Goal: Task Accomplishment & Management: Manage account settings

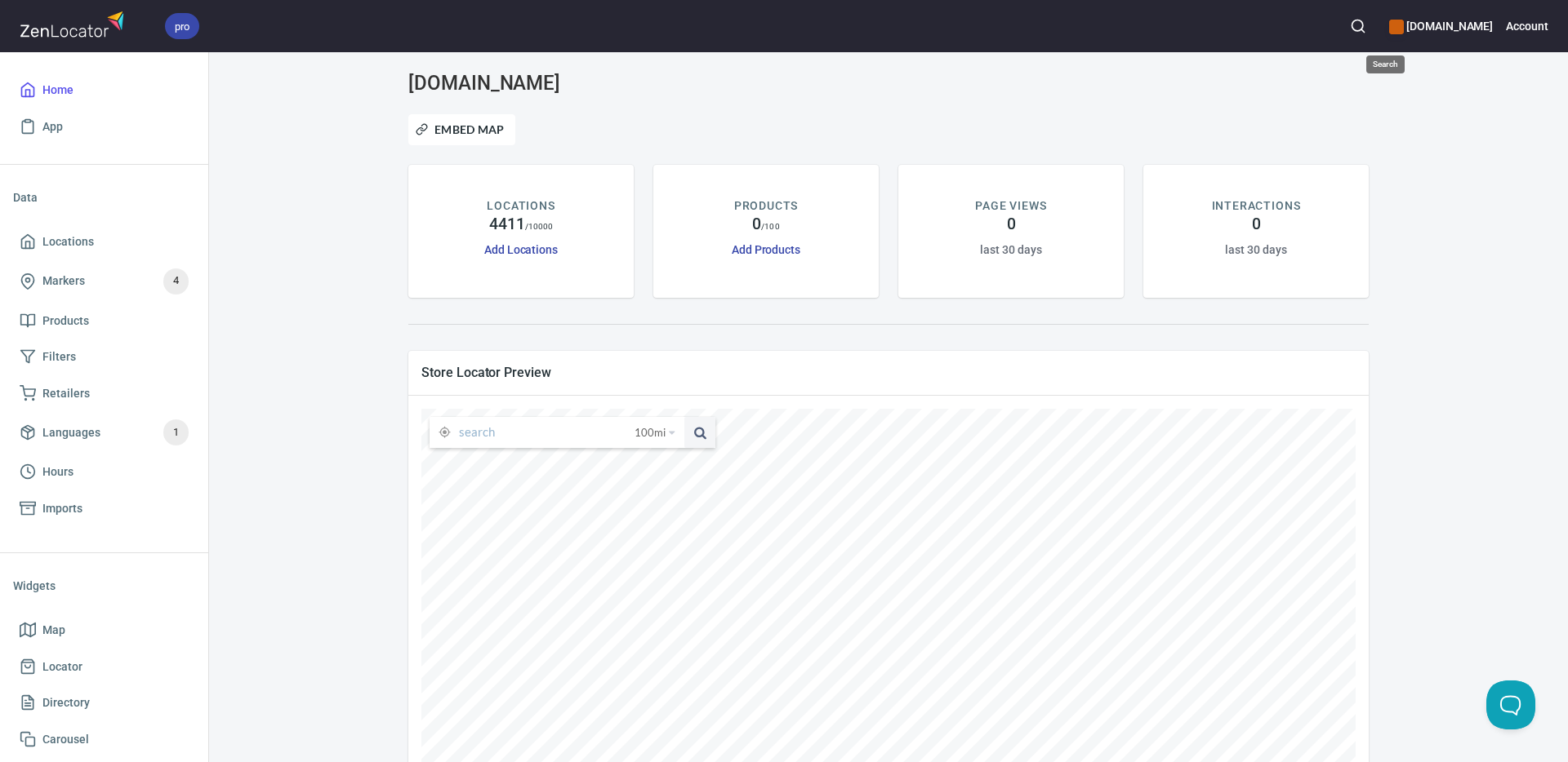
click at [1367, 25] on icon "button" at bounding box center [1358, 27] width 16 height 16
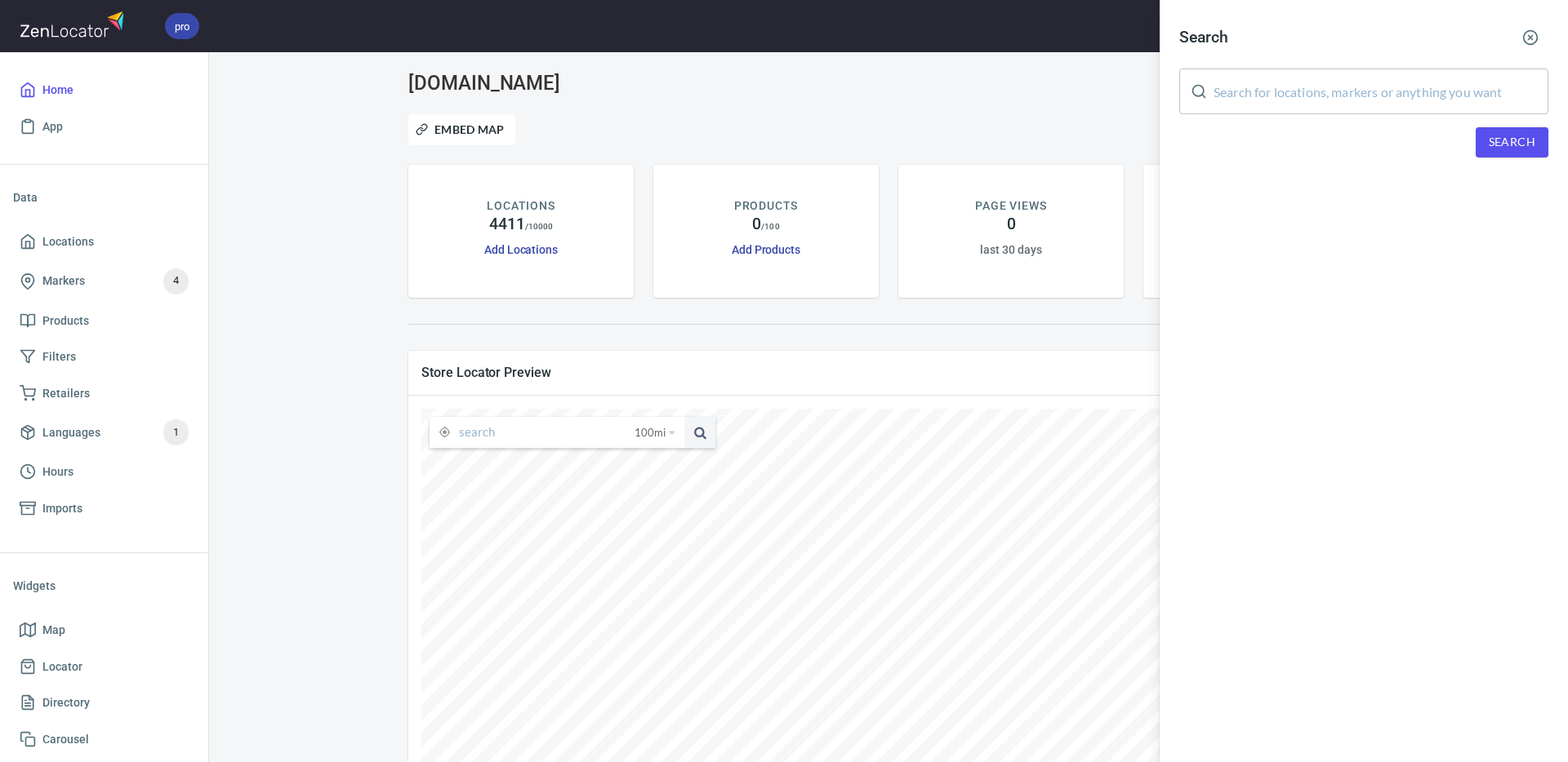
drag, startPoint x: 1338, startPoint y: 78, endPoint x: 1450, endPoint y: 107, distance: 115.7
click at [1340, 80] on input "text" at bounding box center [1381, 91] width 335 height 46
paste input "[PERSON_NAME]"
click at [1497, 139] on span "Search" at bounding box center [1512, 143] width 47 height 20
click at [1214, 94] on input "[PERSON_NAME]" at bounding box center [1381, 91] width 335 height 46
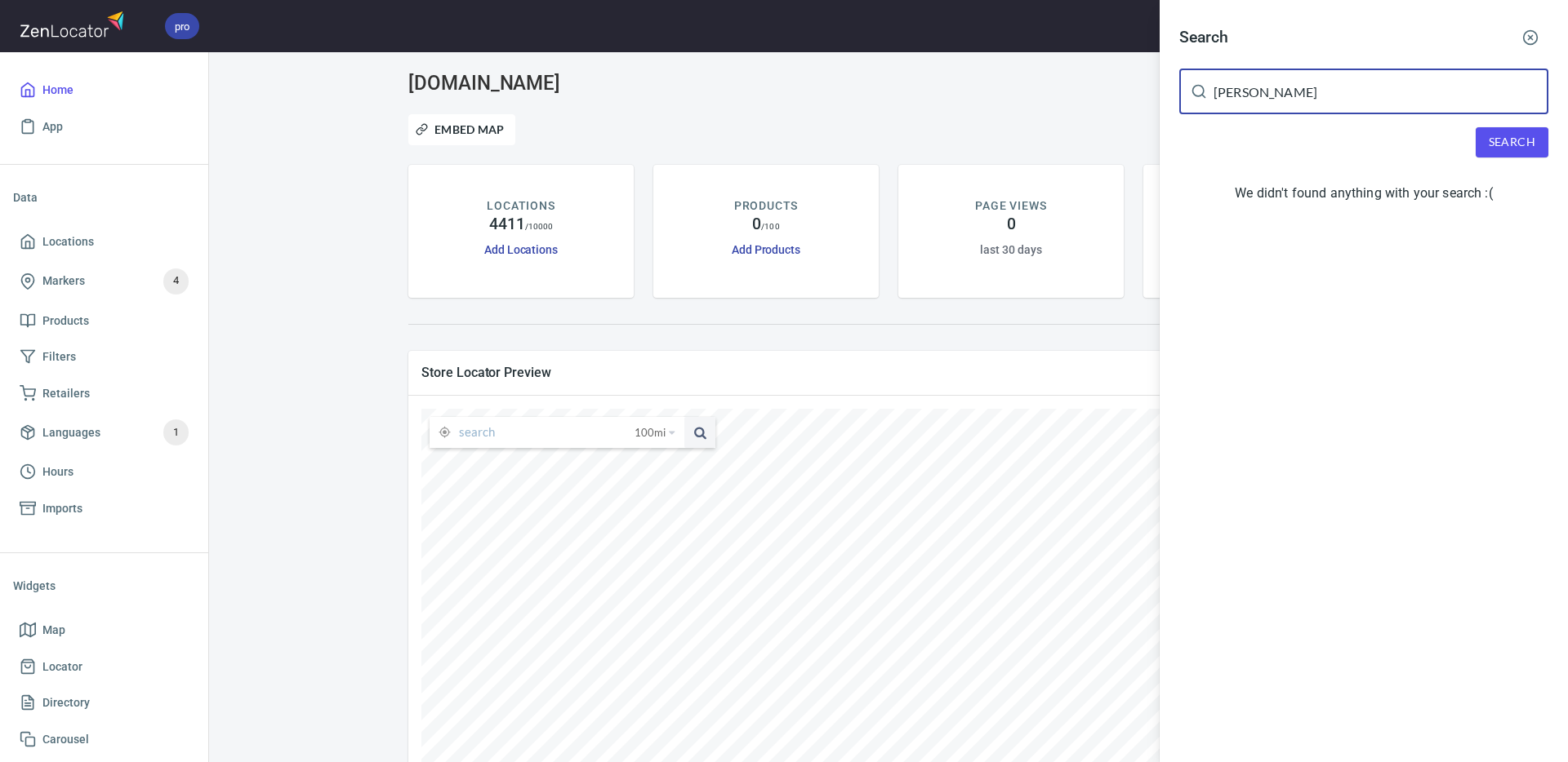
paste input "[PERSON_NAME]"
click at [1491, 144] on span "Search" at bounding box center [1512, 143] width 47 height 20
drag, startPoint x: 1336, startPoint y: 91, endPoint x: 1473, endPoint y: 123, distance: 140.7
click at [1201, 92] on div "[PERSON_NAME] ​" at bounding box center [1364, 91] width 369 height 46
paste input "[PERSON_NAME]"
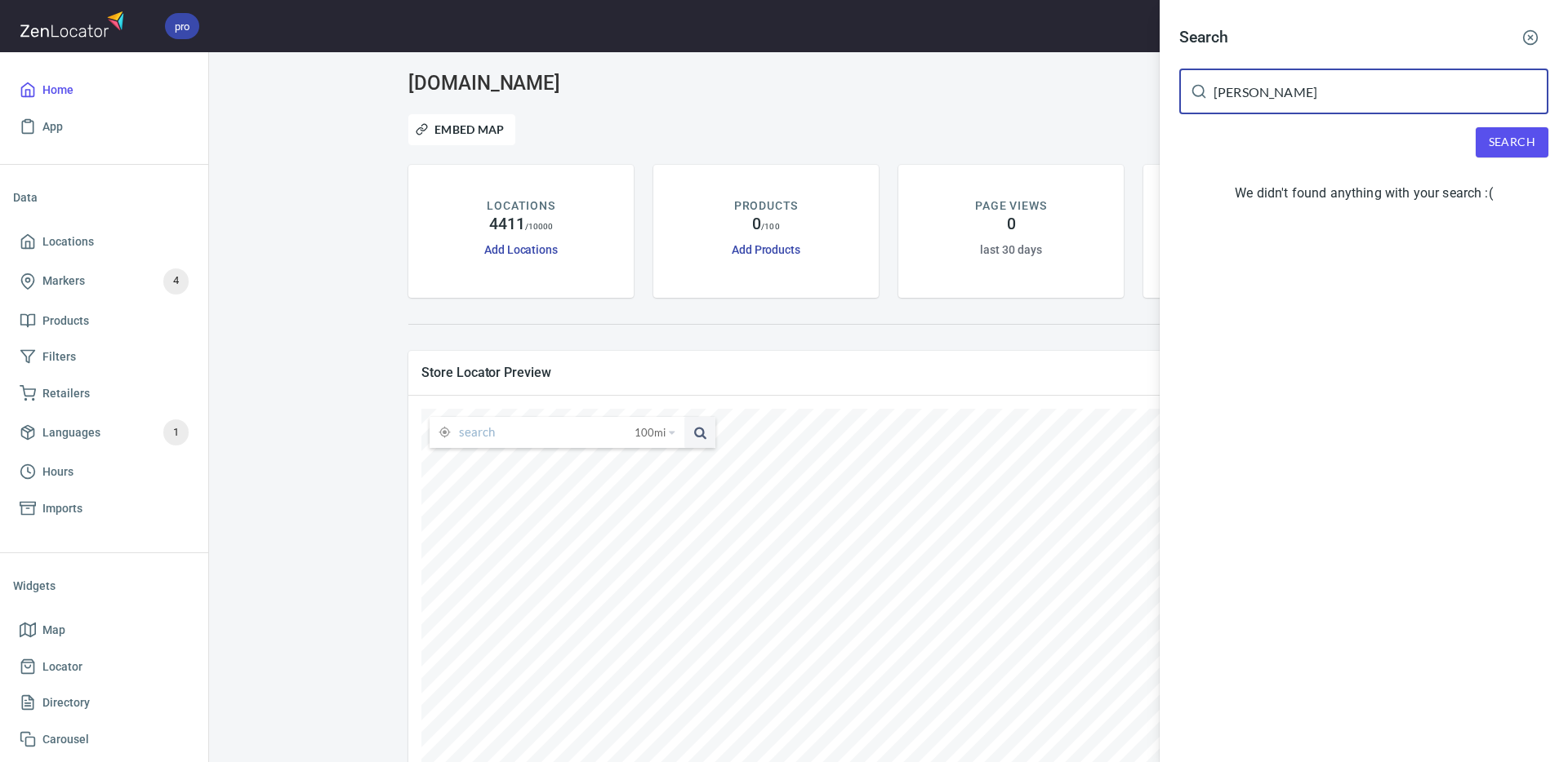
click at [1515, 144] on span "Search" at bounding box center [1512, 143] width 47 height 20
drag, startPoint x: 1335, startPoint y: 87, endPoint x: 1286, endPoint y: 103, distance: 51.5
click at [1207, 86] on div "[PERSON_NAME] ​" at bounding box center [1364, 91] width 369 height 46
paste input "[PERSON_NAME]"
click at [1500, 144] on span "Search" at bounding box center [1512, 143] width 47 height 20
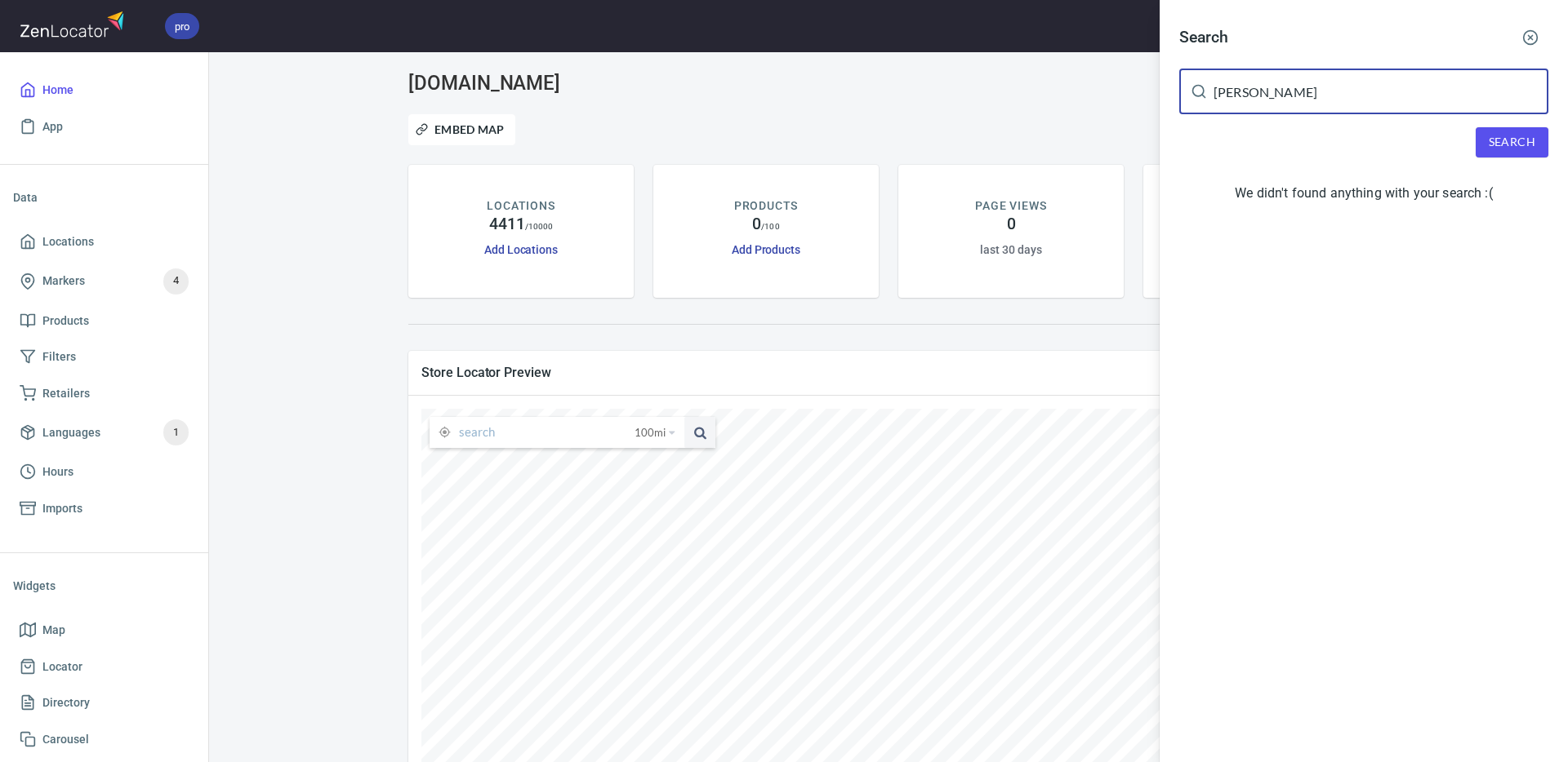
drag, startPoint x: 1284, startPoint y: 92, endPoint x: 1399, endPoint y: 118, distance: 117.9
click at [1210, 91] on div "[PERSON_NAME] ​" at bounding box center [1364, 91] width 369 height 46
paste input "[PERSON_NAME]"
click at [1507, 145] on span "Search" at bounding box center [1512, 143] width 47 height 20
drag, startPoint x: 1328, startPoint y: 100, endPoint x: 1198, endPoint y: 94, distance: 130.1
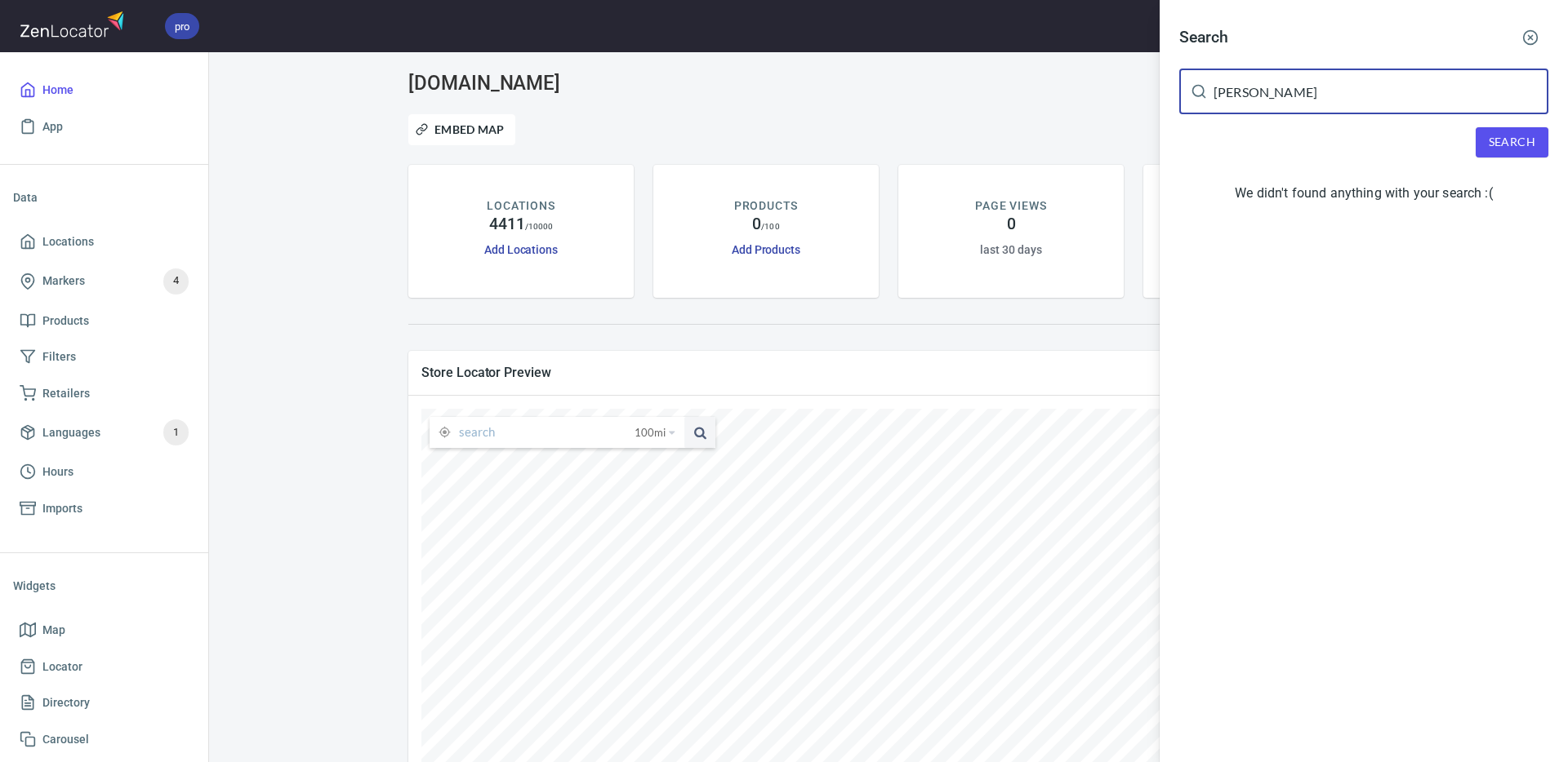
click at [1195, 94] on div "[PERSON_NAME] ​" at bounding box center [1364, 91] width 369 height 46
paste input "[PERSON_NAME]"
drag, startPoint x: 1482, startPoint y: 139, endPoint x: 1522, endPoint y: 171, distance: 51.2
click at [1482, 139] on button "Search" at bounding box center [1511, 142] width 72 height 30
drag, startPoint x: 1293, startPoint y: 93, endPoint x: 1210, endPoint y: 91, distance: 83.0
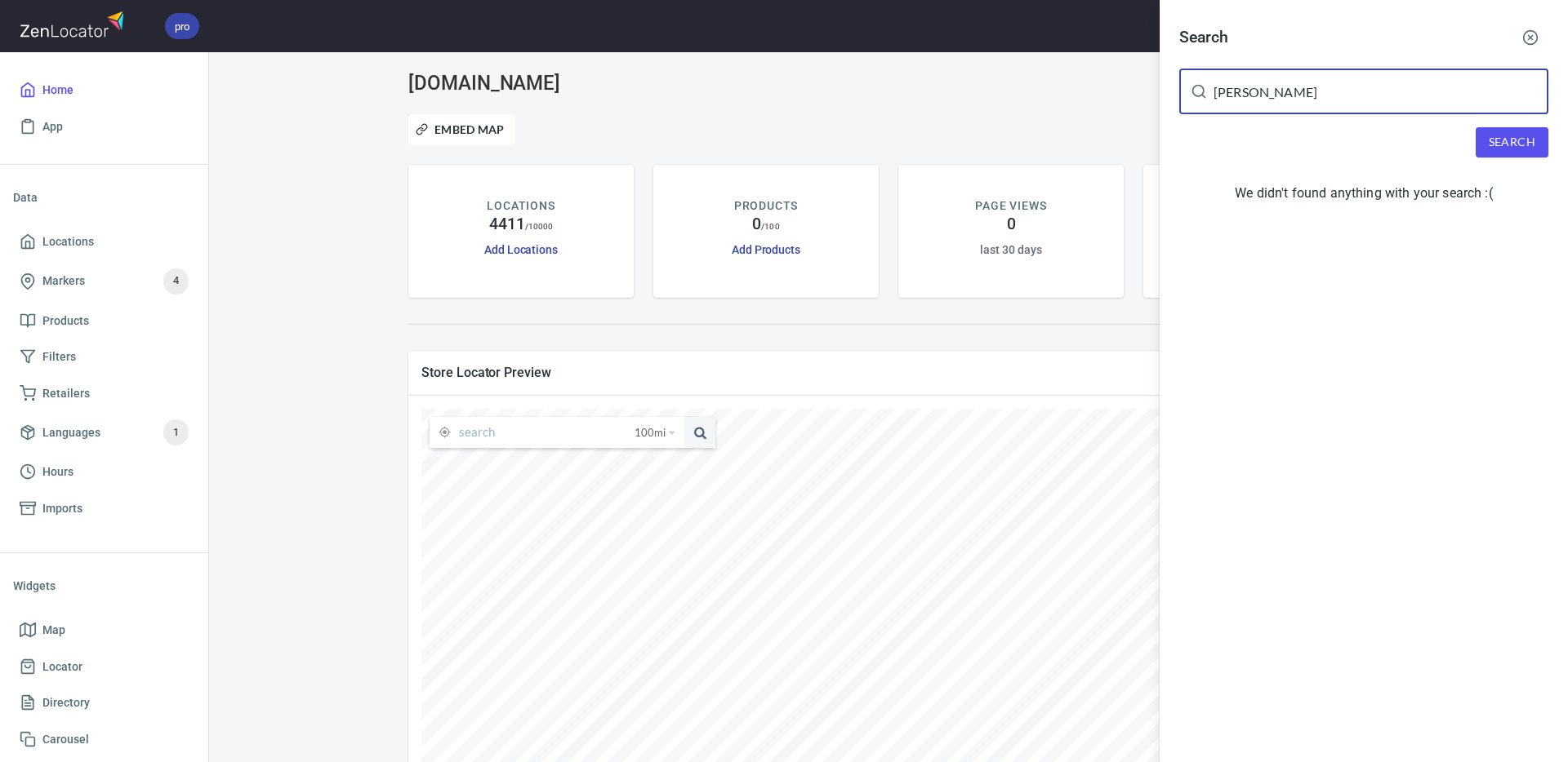
click at [1210, 91] on div "[PERSON_NAME] ​" at bounding box center [1364, 91] width 369 height 46
paste input "[PERSON_NAME]"
type input "[PERSON_NAME]"
click at [1518, 144] on span "Search" at bounding box center [1512, 143] width 47 height 20
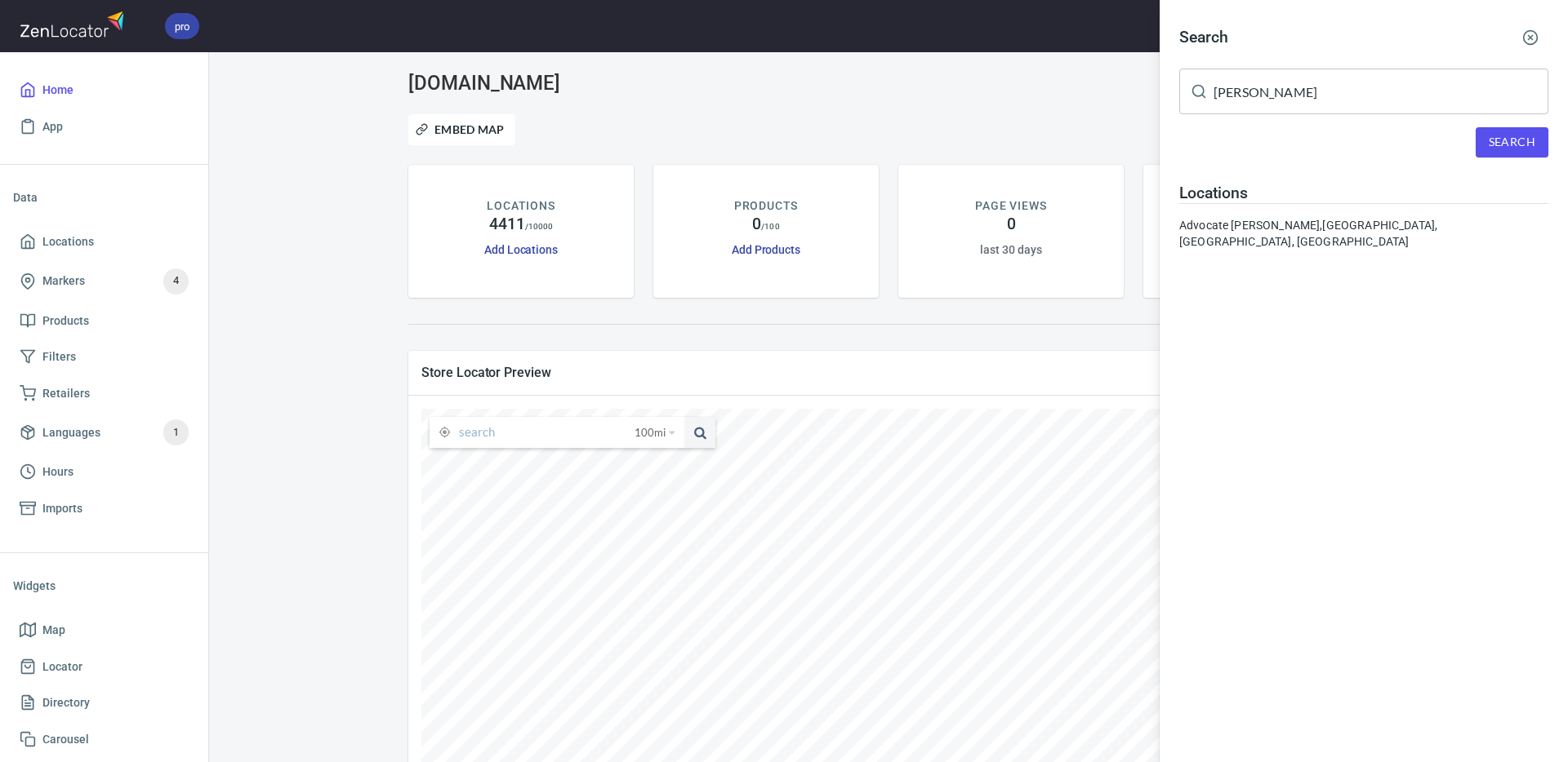
click at [1271, 229] on div "Advocate [PERSON_NAME], [PERSON_NAME], [GEOGRAPHIC_DATA], [GEOGRAPHIC_DATA]" at bounding box center [1364, 233] width 369 height 33
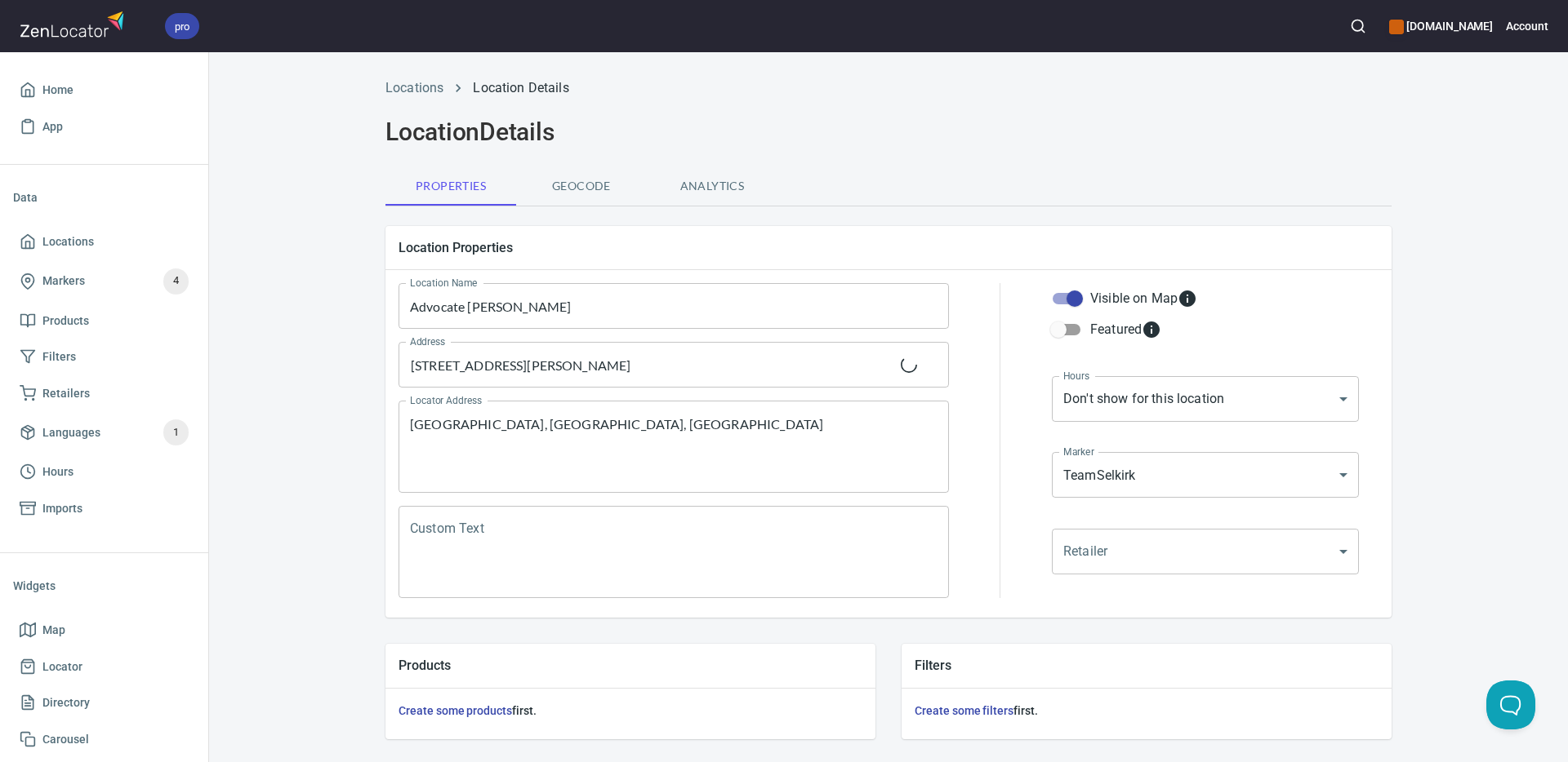
scroll to position [393, 0]
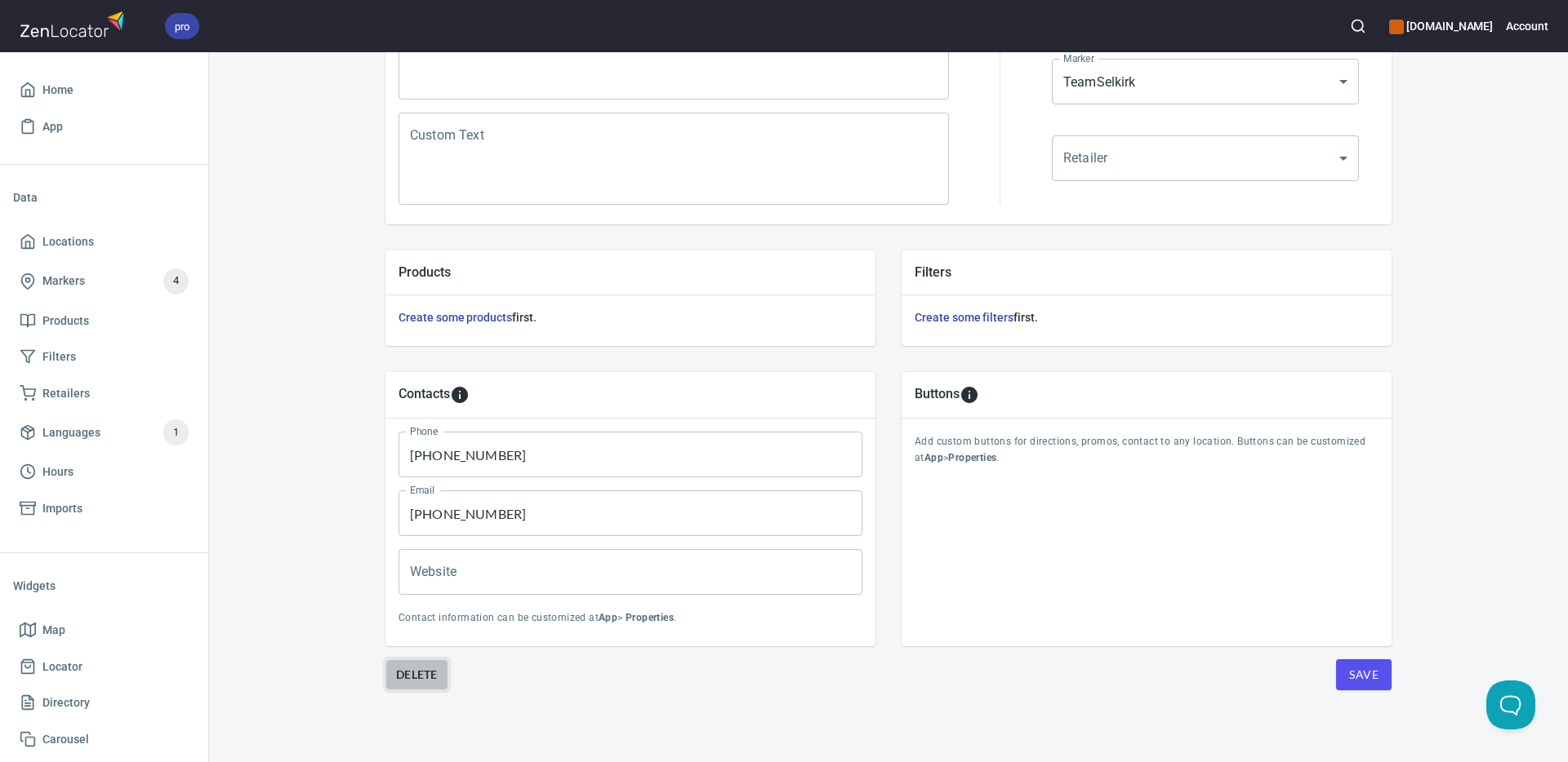
click at [424, 669] on span "Delete" at bounding box center [417, 674] width 42 height 19
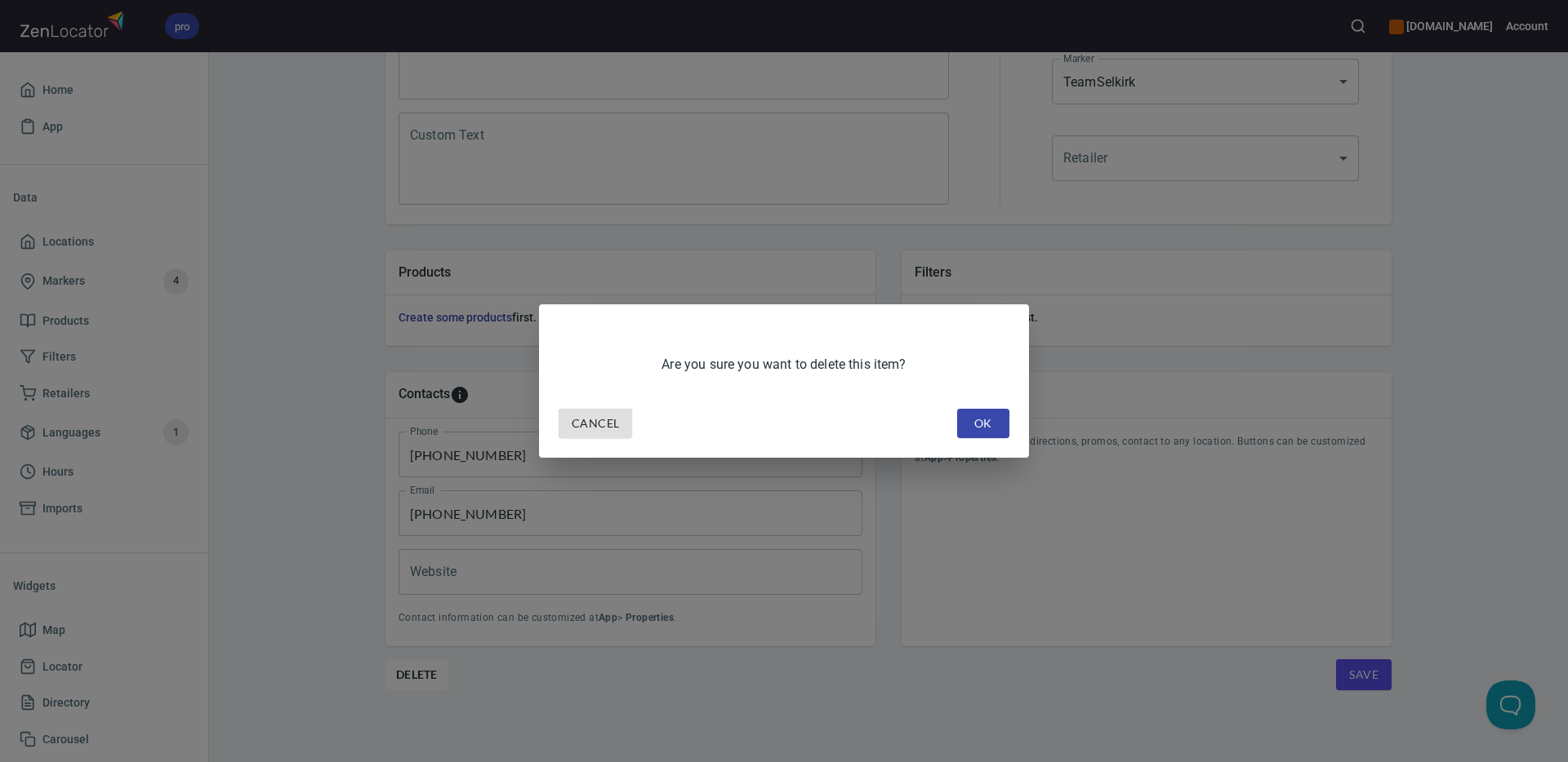
click at [970, 417] on span "OK" at bounding box center [983, 424] width 27 height 20
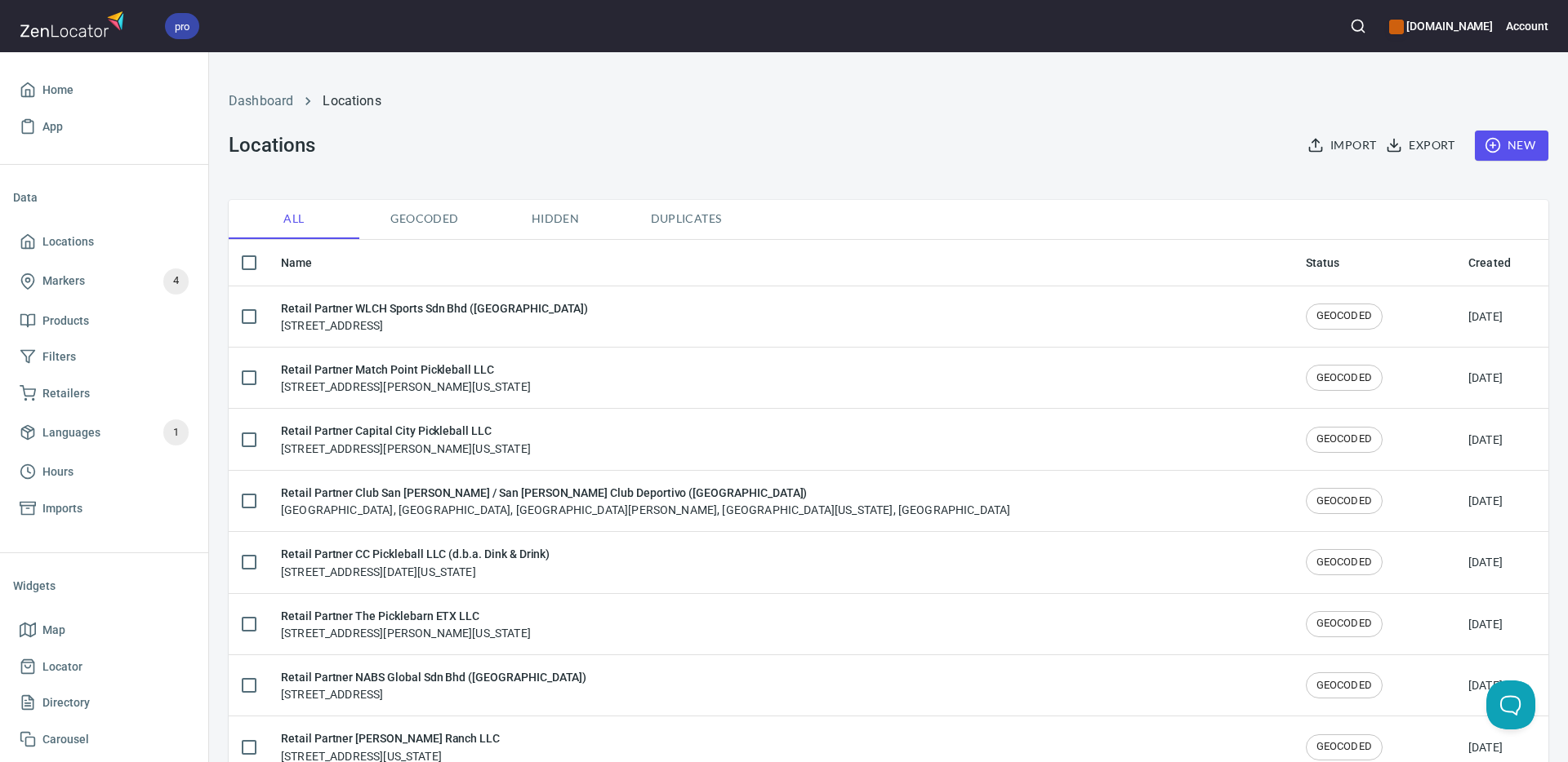
checkbox input "false"
click at [1367, 26] on icon "button" at bounding box center [1358, 27] width 16 height 16
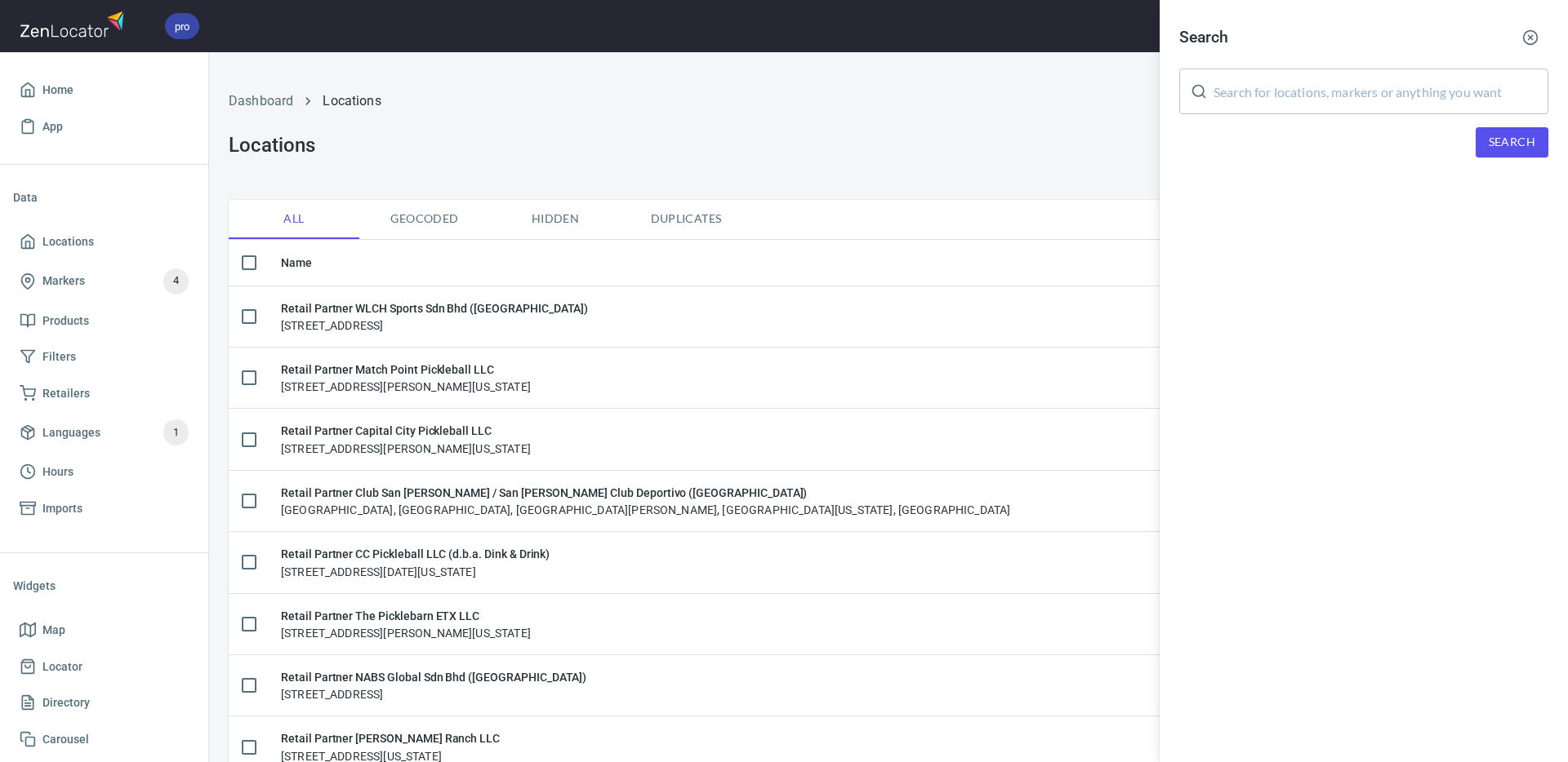
click at [1325, 94] on input "text" at bounding box center [1381, 91] width 335 height 46
paste input "[PERSON_NAME]"
drag, startPoint x: 1260, startPoint y: 93, endPoint x: 1174, endPoint y: 91, distance: 86.0
click at [1172, 91] on div "Search [PERSON_NAME] ​ Search" at bounding box center [1364, 102] width 408 height 203
click at [1511, 138] on span "Search" at bounding box center [1512, 143] width 47 height 20
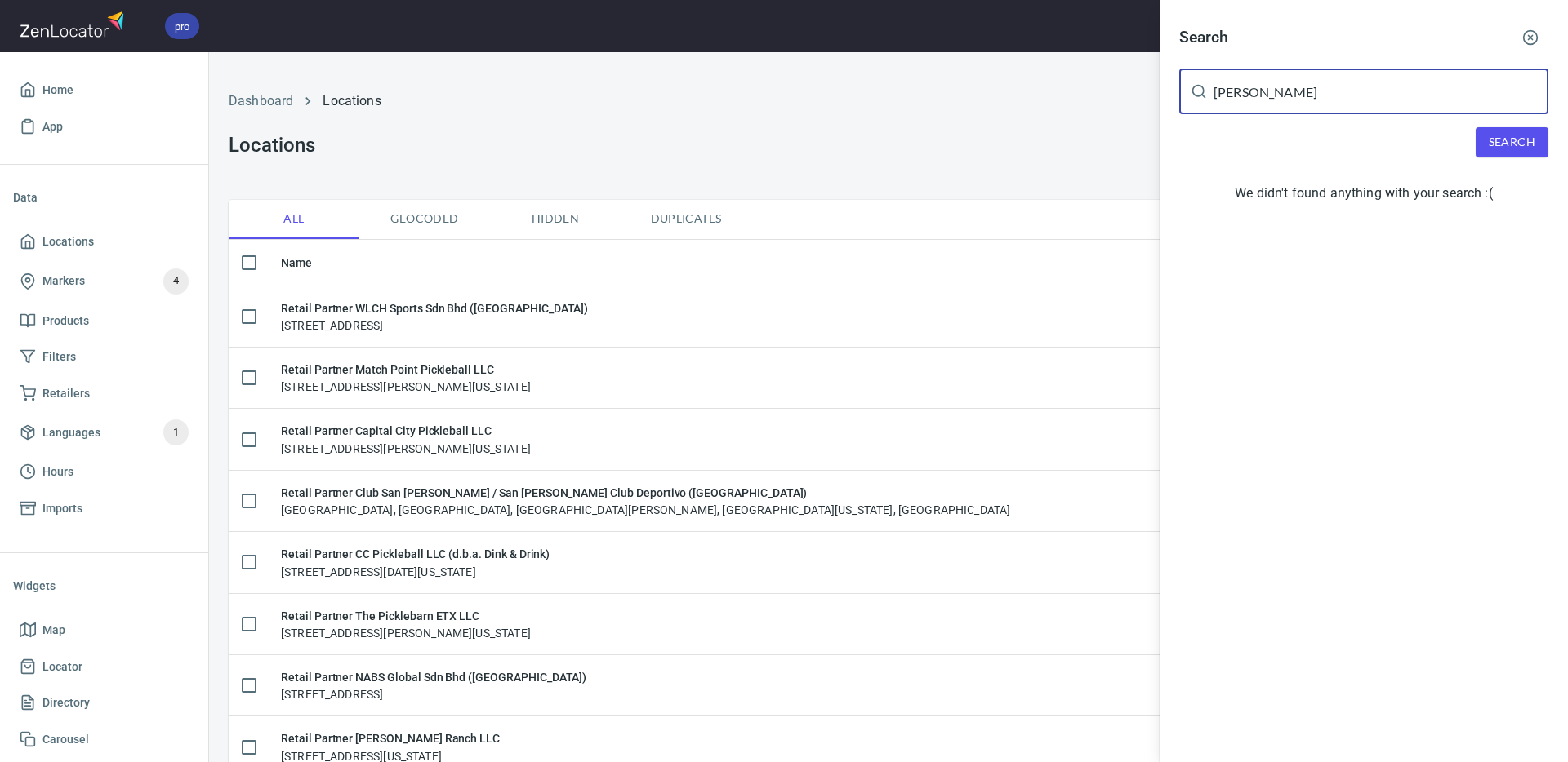
drag, startPoint x: 1217, startPoint y: 91, endPoint x: 1262, endPoint y: 95, distance: 45.2
click at [1205, 88] on div "[PERSON_NAME] ​" at bounding box center [1364, 91] width 369 height 46
paste input "[PERSON_NAME]"
click at [1508, 144] on span "Search" at bounding box center [1512, 143] width 47 height 20
drag, startPoint x: 1271, startPoint y: 95, endPoint x: 1432, endPoint y: 142, distance: 167.7
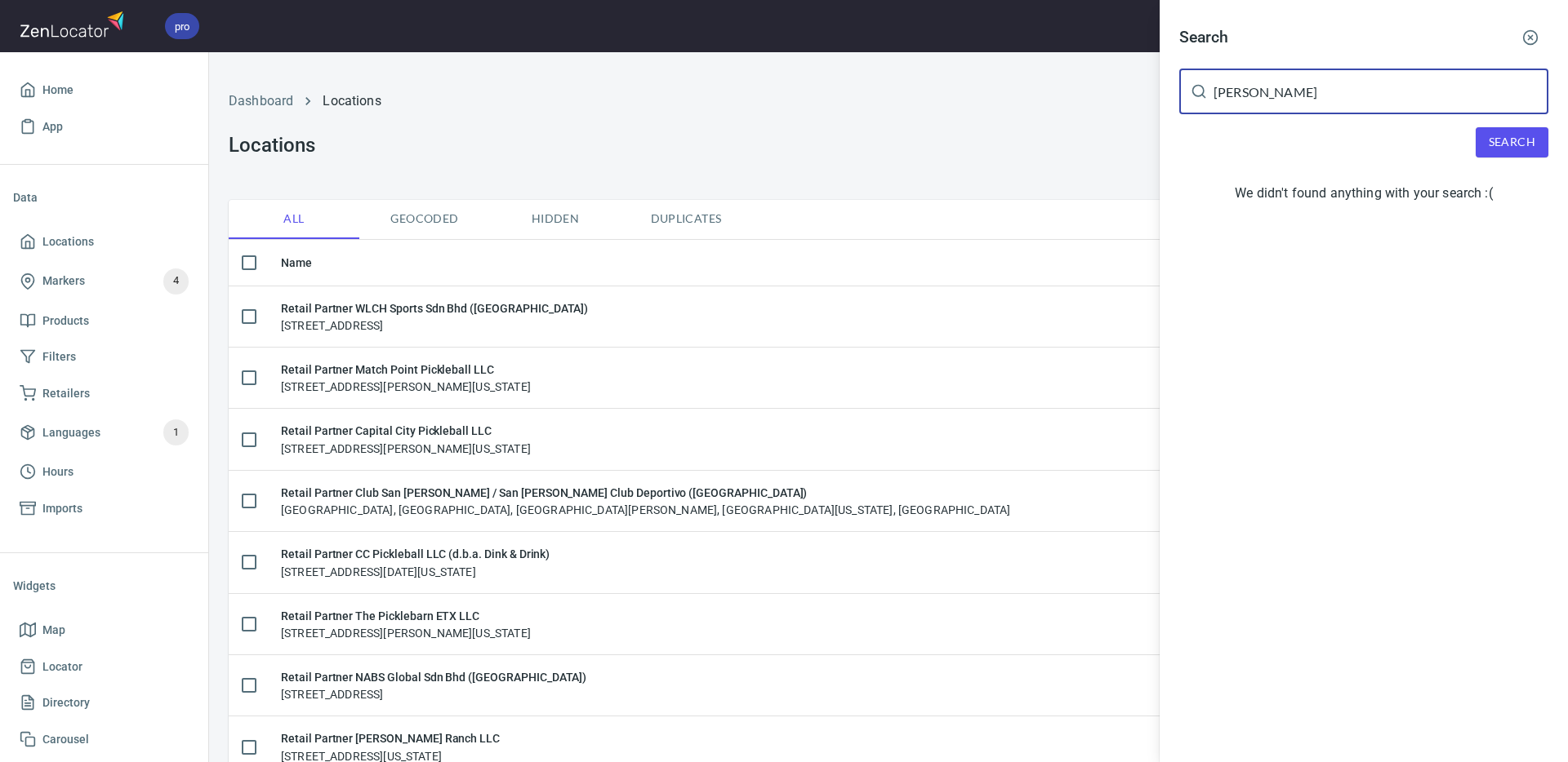
click at [1169, 91] on div "Search [PERSON_NAME] ​ Search We didn't found anything with your search :(" at bounding box center [1364, 118] width 408 height 236
paste input "[PERSON_NAME]"
click at [1513, 144] on span "Search" at bounding box center [1512, 143] width 47 height 20
drag, startPoint x: 1305, startPoint y: 93, endPoint x: 1336, endPoint y: 125, distance: 44.6
click at [1174, 89] on div "Search [PERSON_NAME] ​ Search We didn't found anything with your search :(" at bounding box center [1364, 118] width 408 height 236
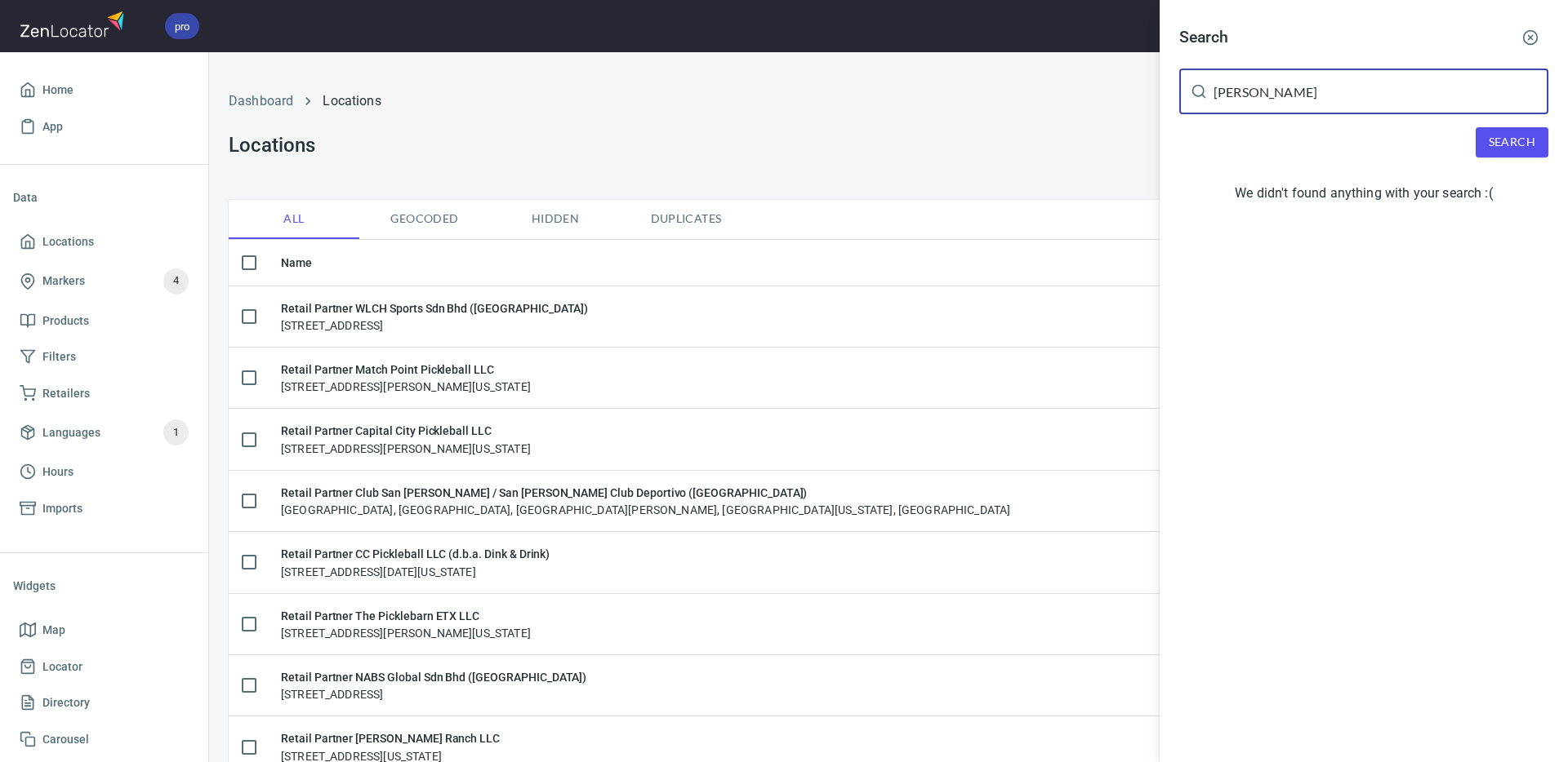
paste input "[PERSON_NAME]"
click at [1510, 149] on span "Search" at bounding box center [1512, 143] width 47 height 20
drag, startPoint x: 1301, startPoint y: 93, endPoint x: 1310, endPoint y: 110, distance: 19.2
click at [1127, 89] on div "Search [PERSON_NAME] ​ Search We didn't found anything with your search :(" at bounding box center [784, 381] width 1568 height 762
paste input "ominic Mercure"
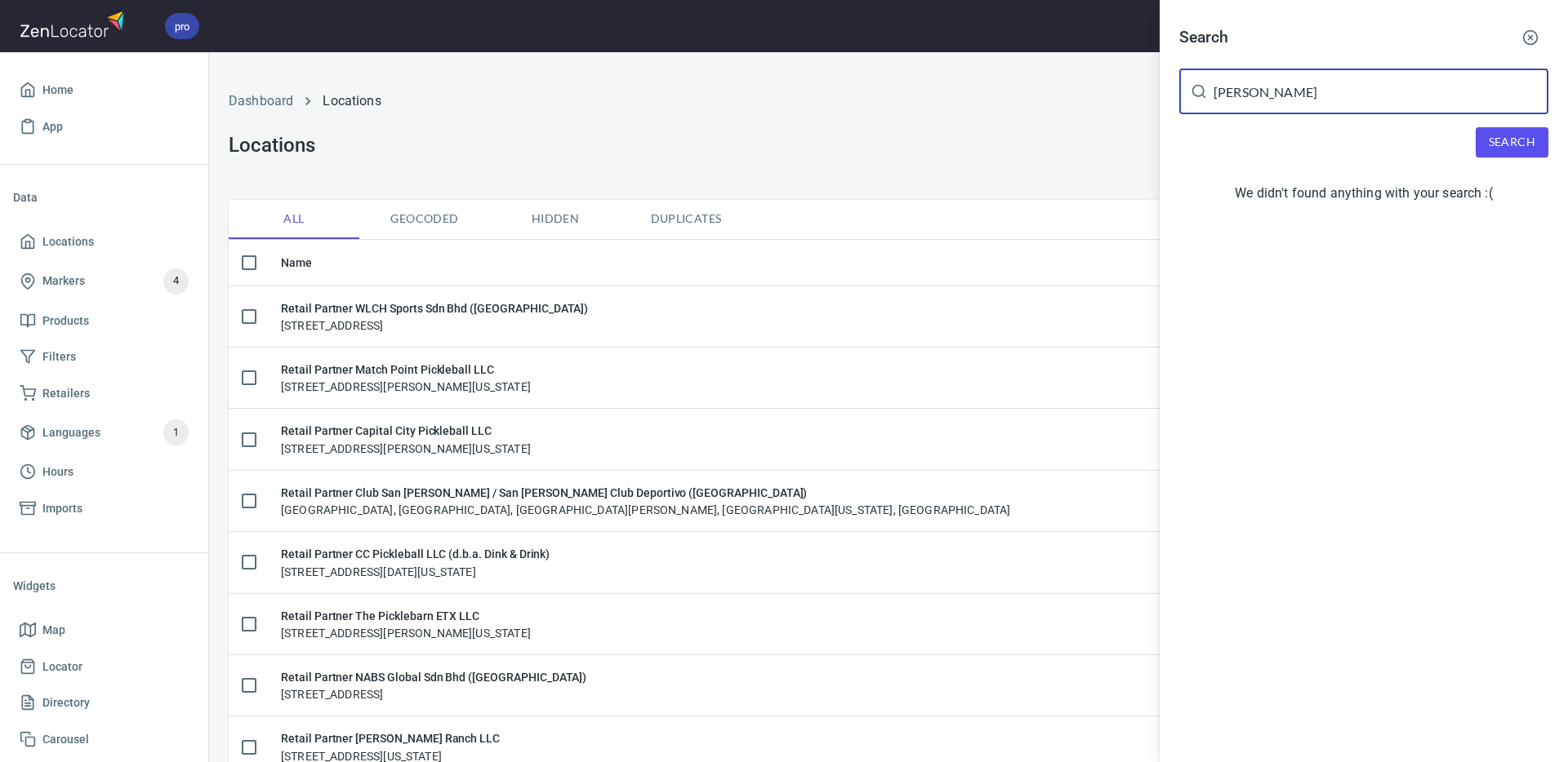
click at [1517, 145] on span "Search" at bounding box center [1512, 143] width 47 height 20
drag, startPoint x: 1206, startPoint y: 95, endPoint x: 1230, endPoint y: 106, distance: 26.4
click at [1149, 93] on div "Search [PERSON_NAME] ​ Search We didn't found anything with your search :(" at bounding box center [784, 381] width 1568 height 762
paste input "[PERSON_NAME]"
click at [1515, 148] on span "Search" at bounding box center [1512, 143] width 47 height 20
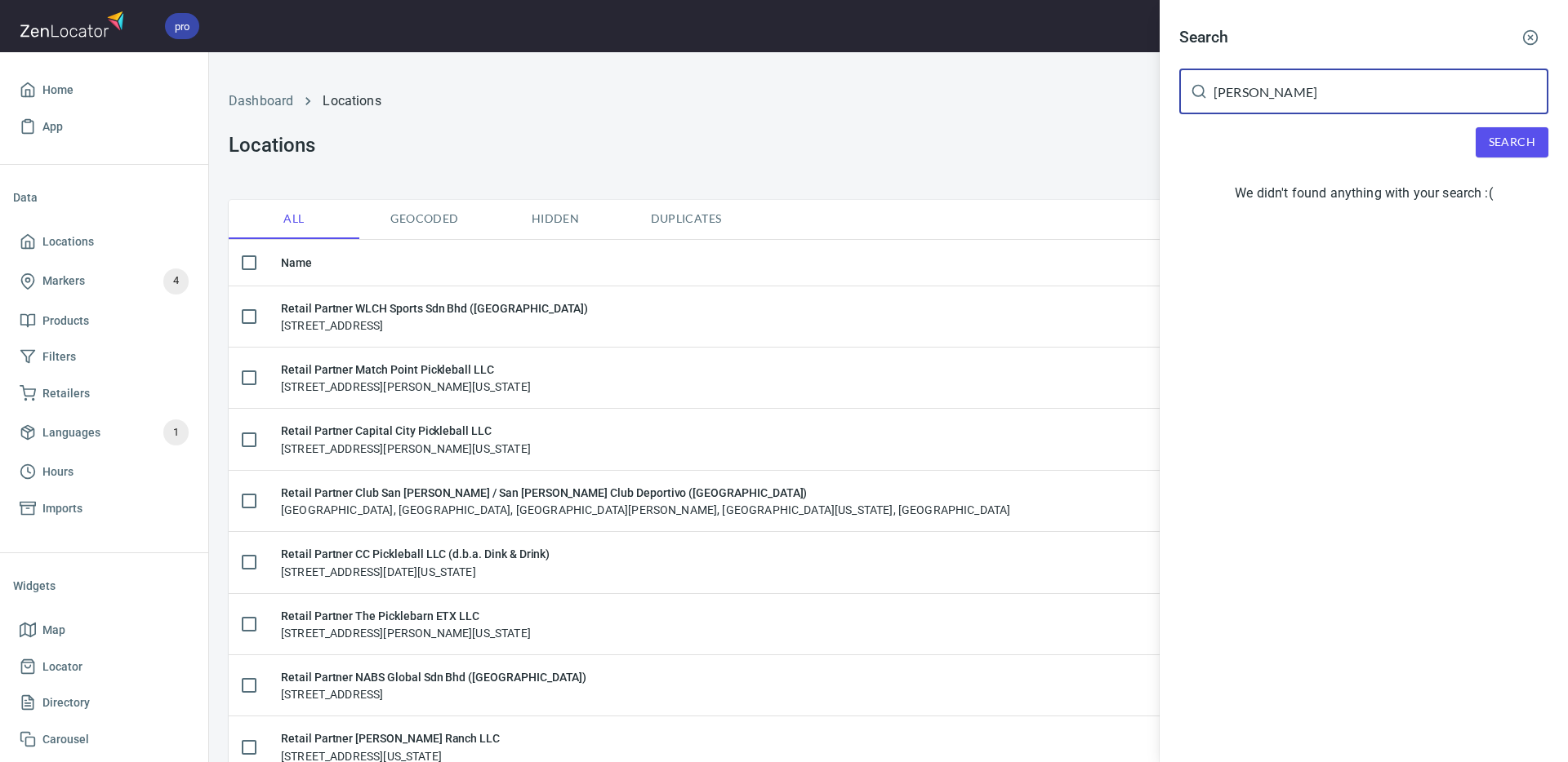
drag, startPoint x: 1292, startPoint y: 91, endPoint x: 1372, endPoint y: 115, distance: 83.5
click at [1191, 87] on div "[PERSON_NAME] ​" at bounding box center [1364, 91] width 369 height 46
paste input "[PERSON_NAME]"
click at [1513, 147] on span "Search" at bounding box center [1512, 143] width 47 height 20
drag, startPoint x: 1310, startPoint y: 87, endPoint x: 1195, endPoint y: 91, distance: 115.1
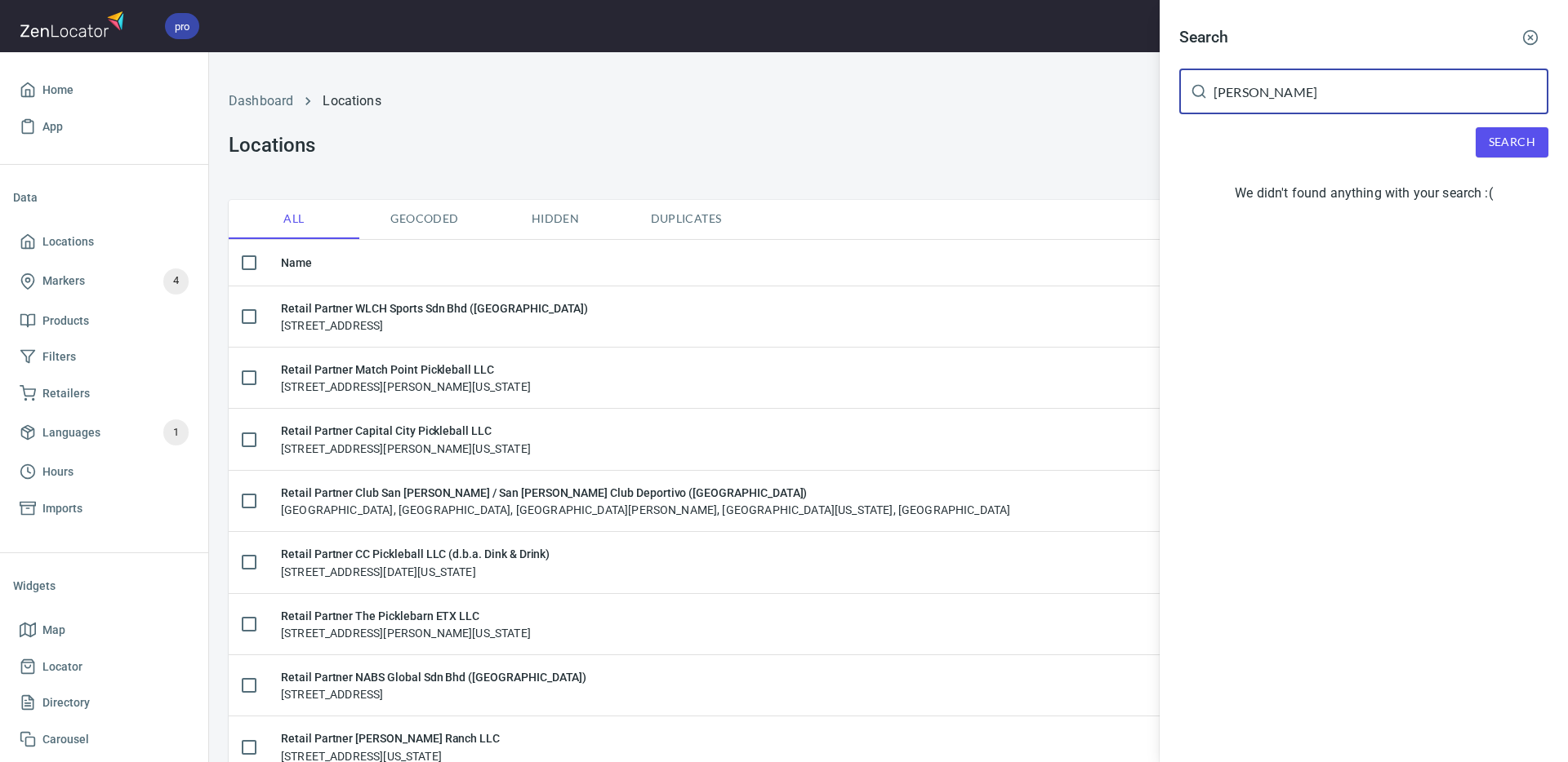
click at [1195, 91] on div "[PERSON_NAME] ​" at bounding box center [1364, 91] width 369 height 46
paste input "[PERSON_NAME]"
click at [1495, 145] on span "Search" at bounding box center [1512, 143] width 47 height 20
drag, startPoint x: 1389, startPoint y: 94, endPoint x: 1285, endPoint y: 123, distance: 108.0
click at [1180, 91] on div "[PERSON_NAME] ​" at bounding box center [1364, 91] width 369 height 46
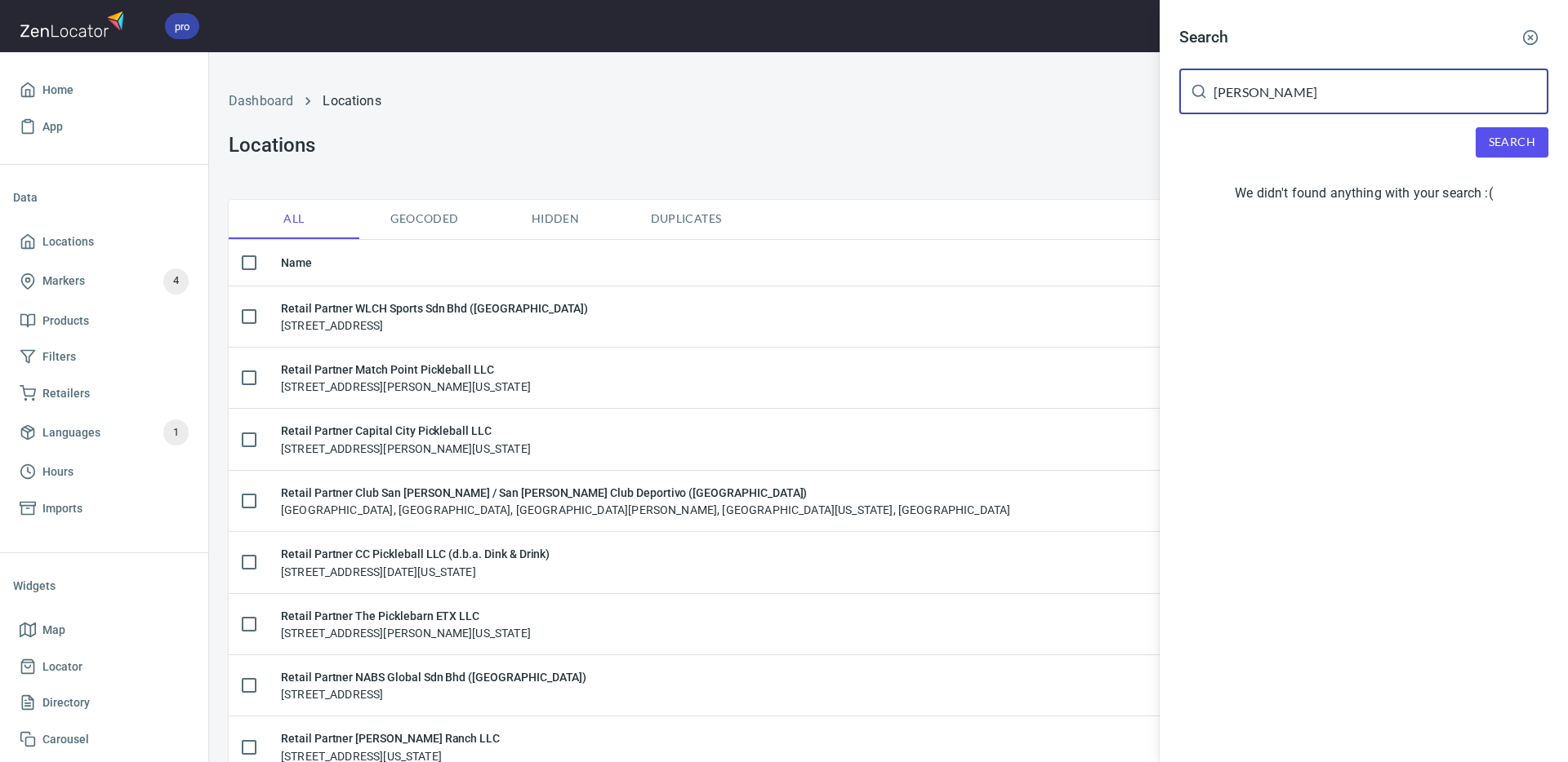
paste input "[PERSON_NAME]"
click at [1511, 148] on span "Search" at bounding box center [1512, 143] width 47 height 20
drag, startPoint x: 1288, startPoint y: 91, endPoint x: 1350, endPoint y: 121, distance: 68.9
click at [1192, 89] on div "[PERSON_NAME] ​" at bounding box center [1364, 91] width 369 height 46
paste input "[PERSON_NAME]"
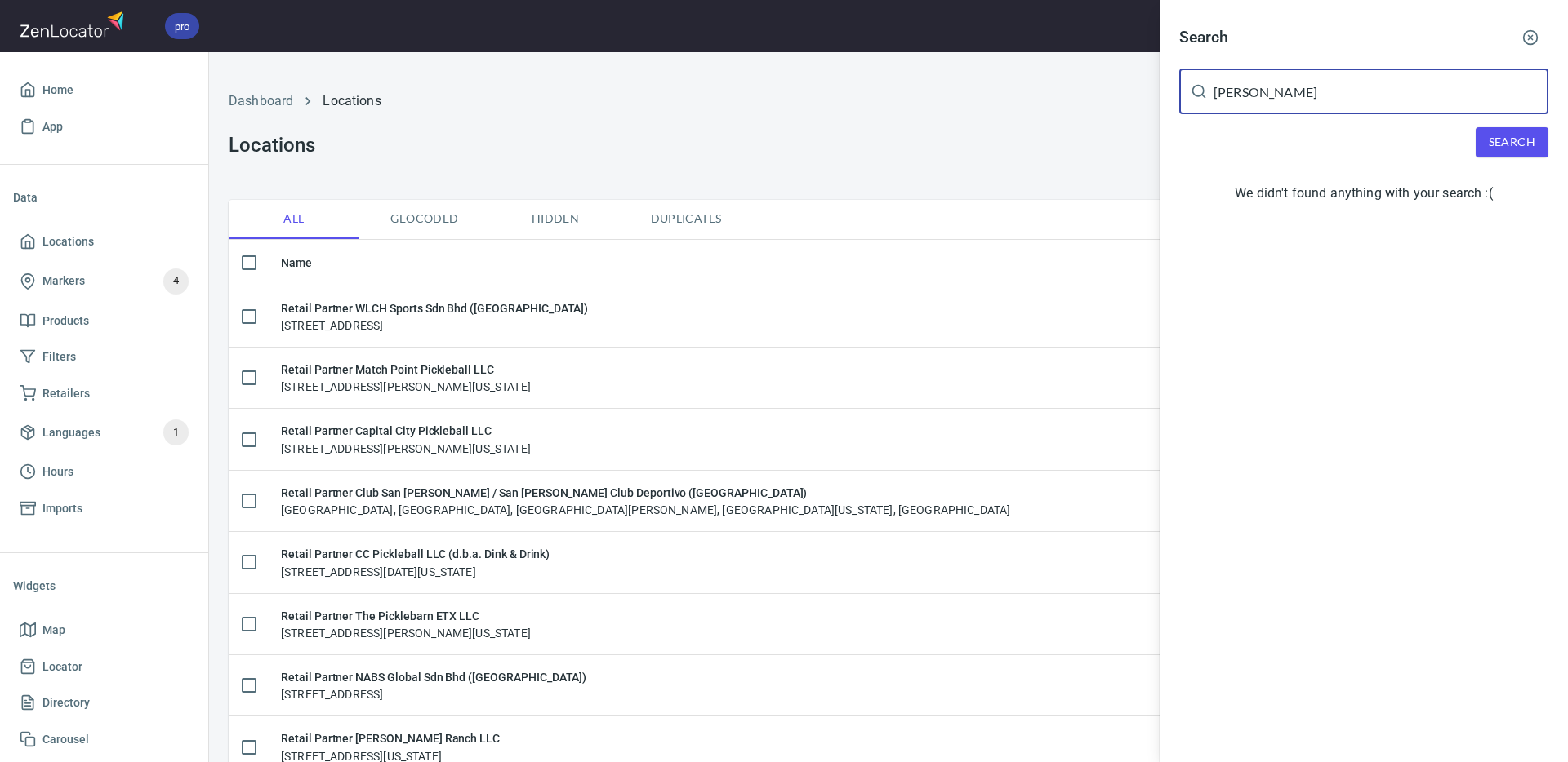
type input "[PERSON_NAME]"
click at [1519, 144] on span "Search" at bounding box center [1512, 143] width 47 height 20
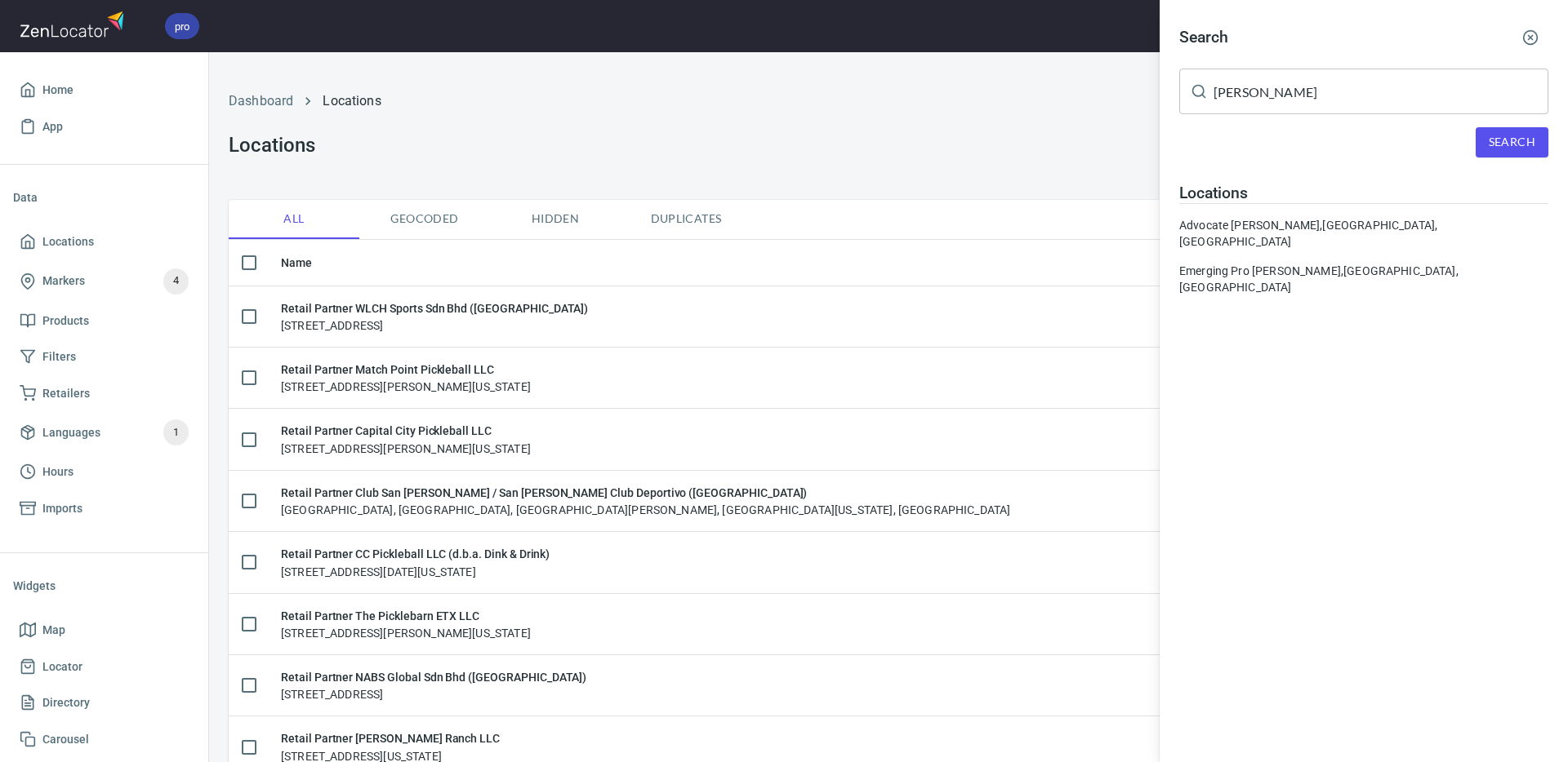
click at [1281, 227] on div "Advocate [PERSON_NAME], [GEOGRAPHIC_DATA], [GEOGRAPHIC_DATA], 32174, [GEOGRAPHI…" at bounding box center [1364, 233] width 369 height 33
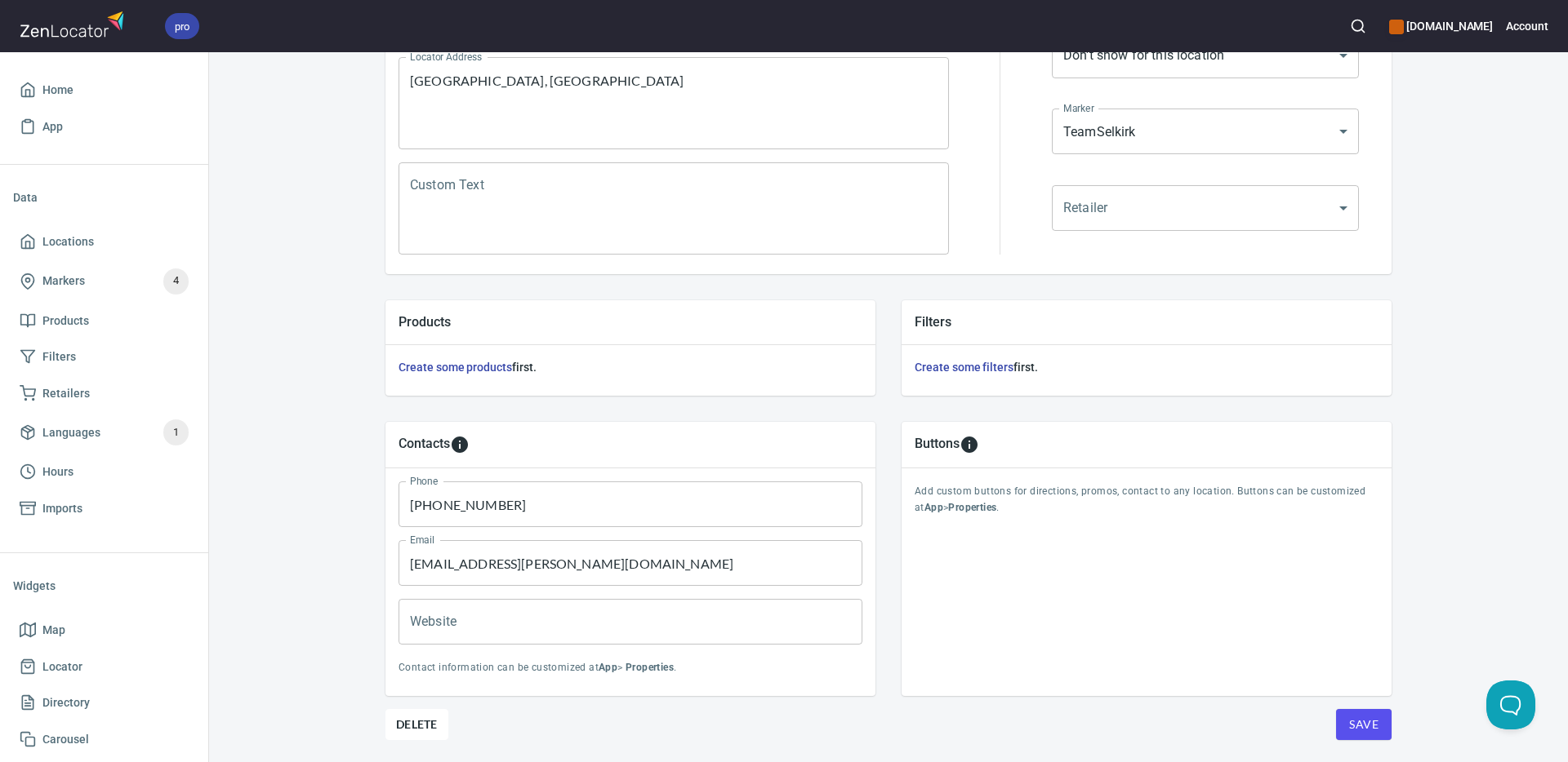
scroll to position [393, 0]
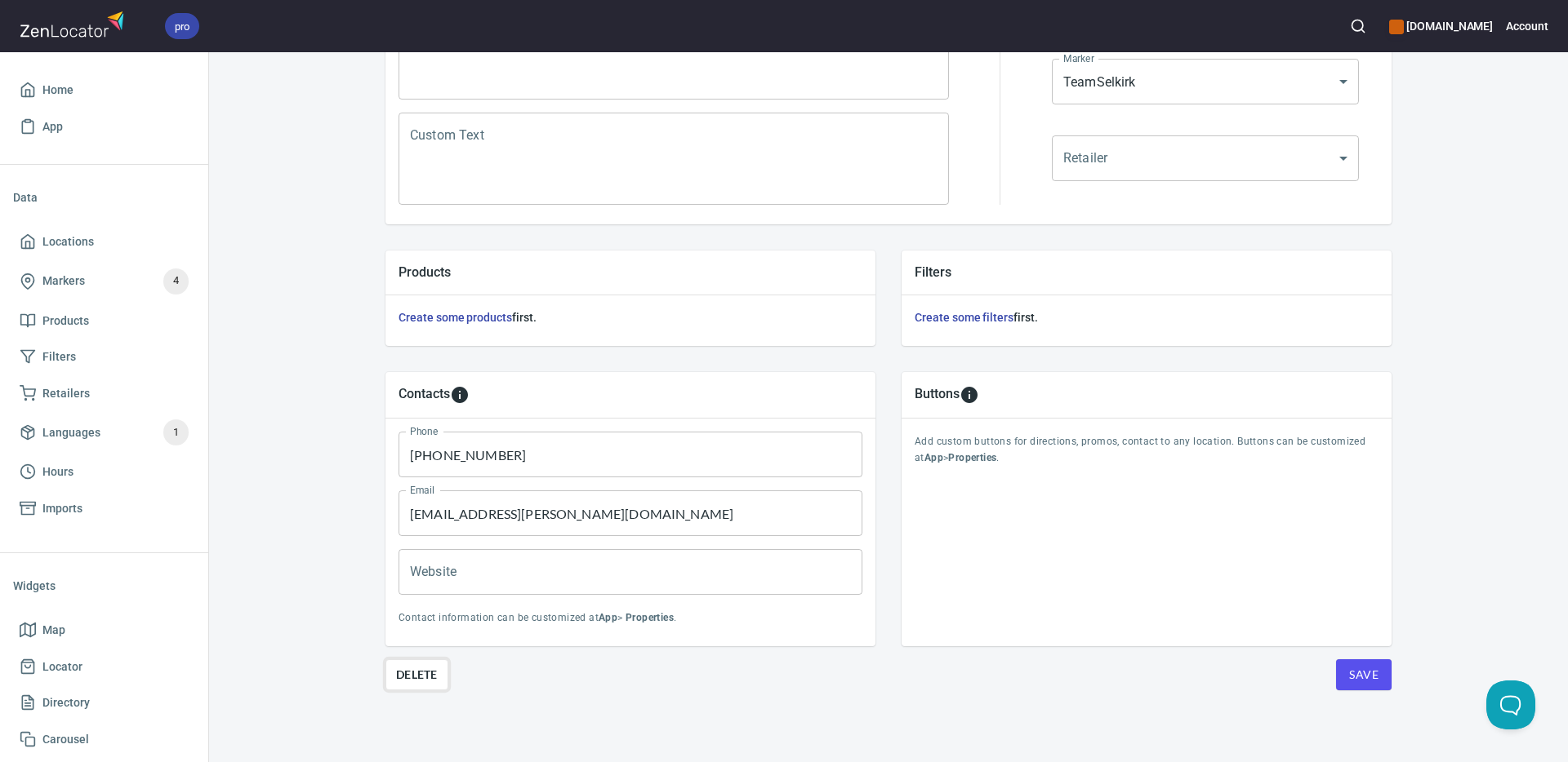
click at [428, 670] on span "Delete" at bounding box center [417, 674] width 42 height 19
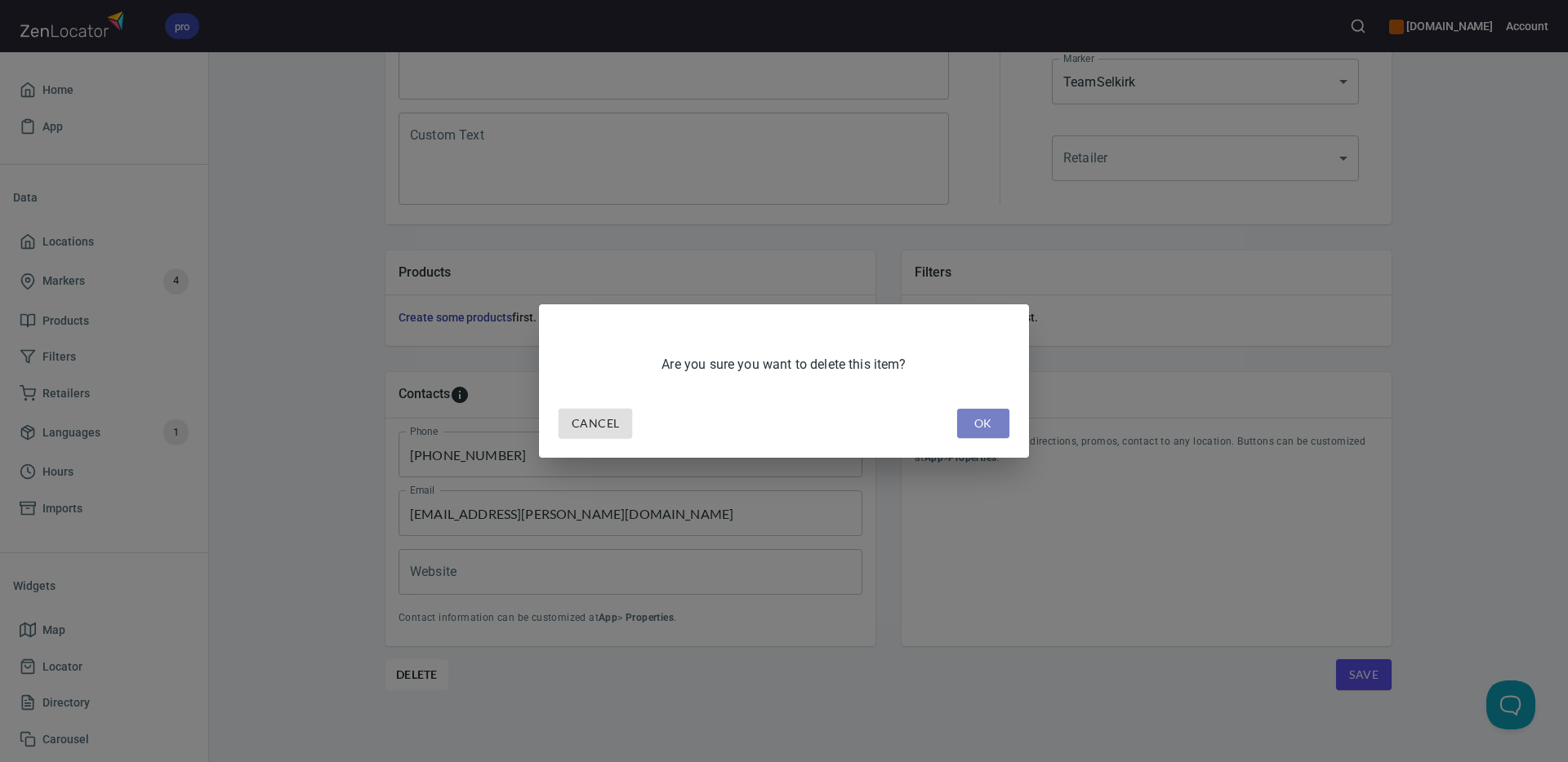
click at [991, 424] on span "OK" at bounding box center [983, 424] width 27 height 20
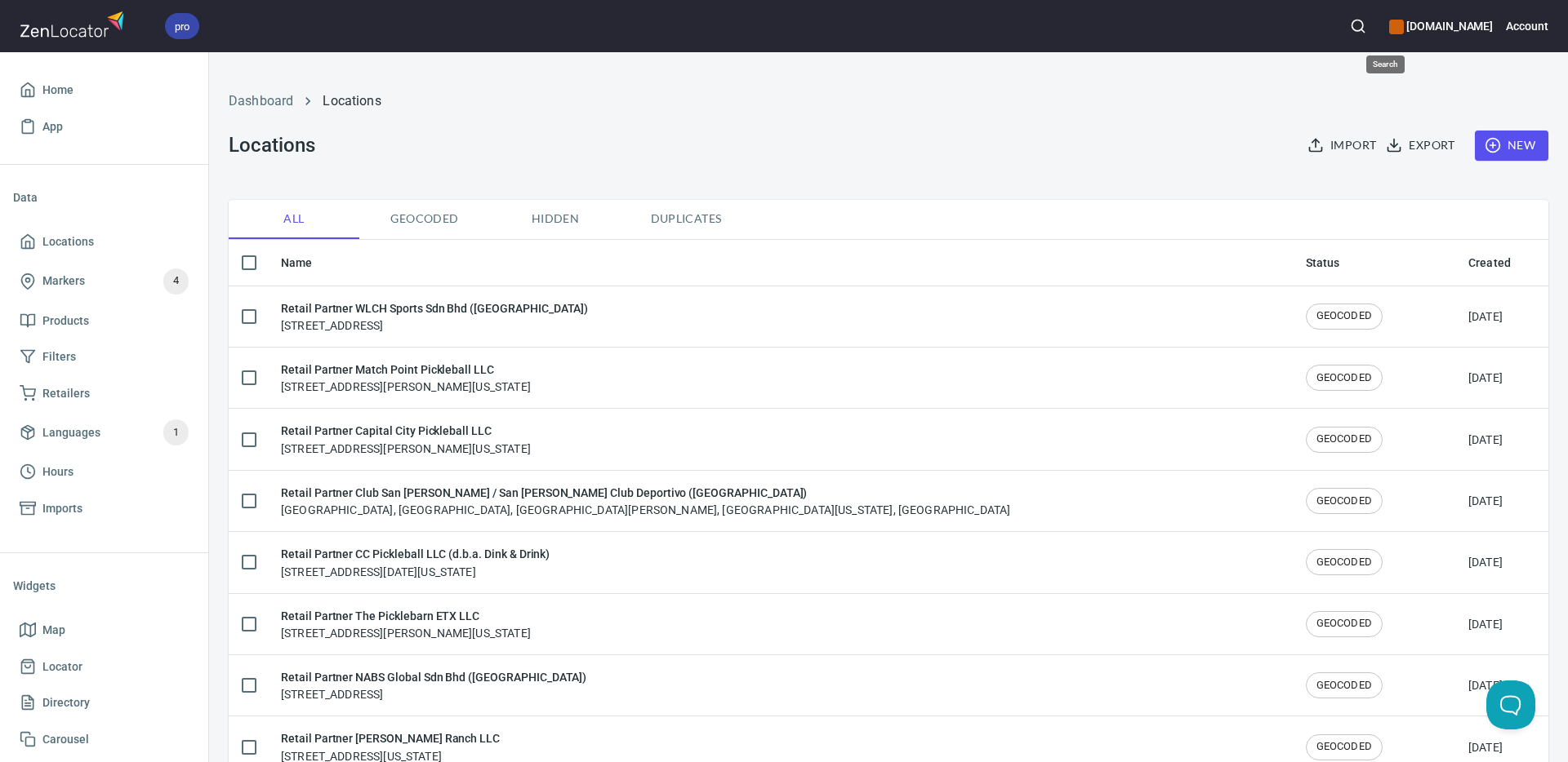
click at [1367, 29] on icon "button" at bounding box center [1358, 27] width 16 height 16
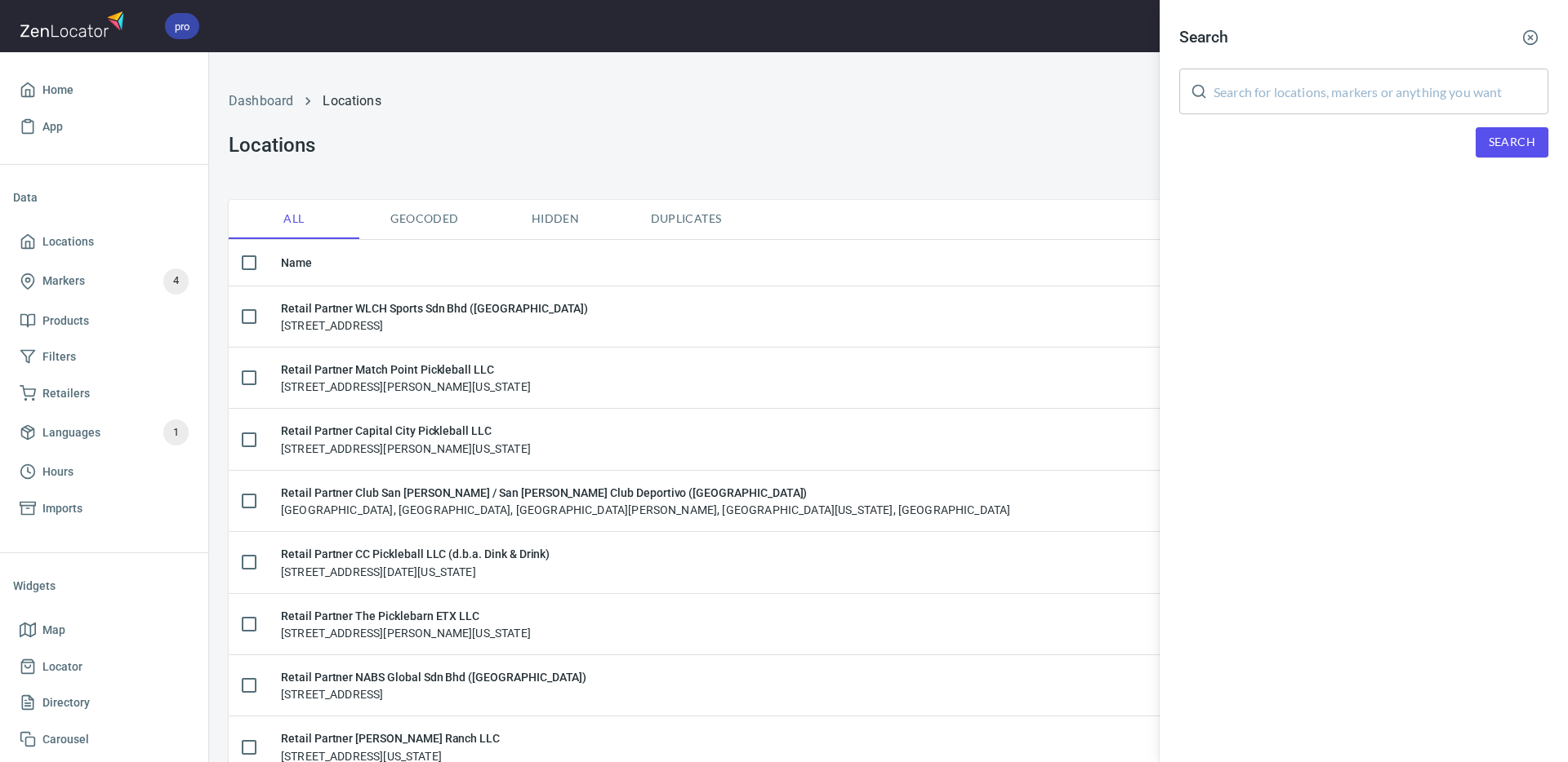
click at [1301, 97] on input "text" at bounding box center [1381, 91] width 335 height 46
paste input "[PERSON_NAME]"
click at [1510, 145] on span "Search" at bounding box center [1512, 143] width 47 height 20
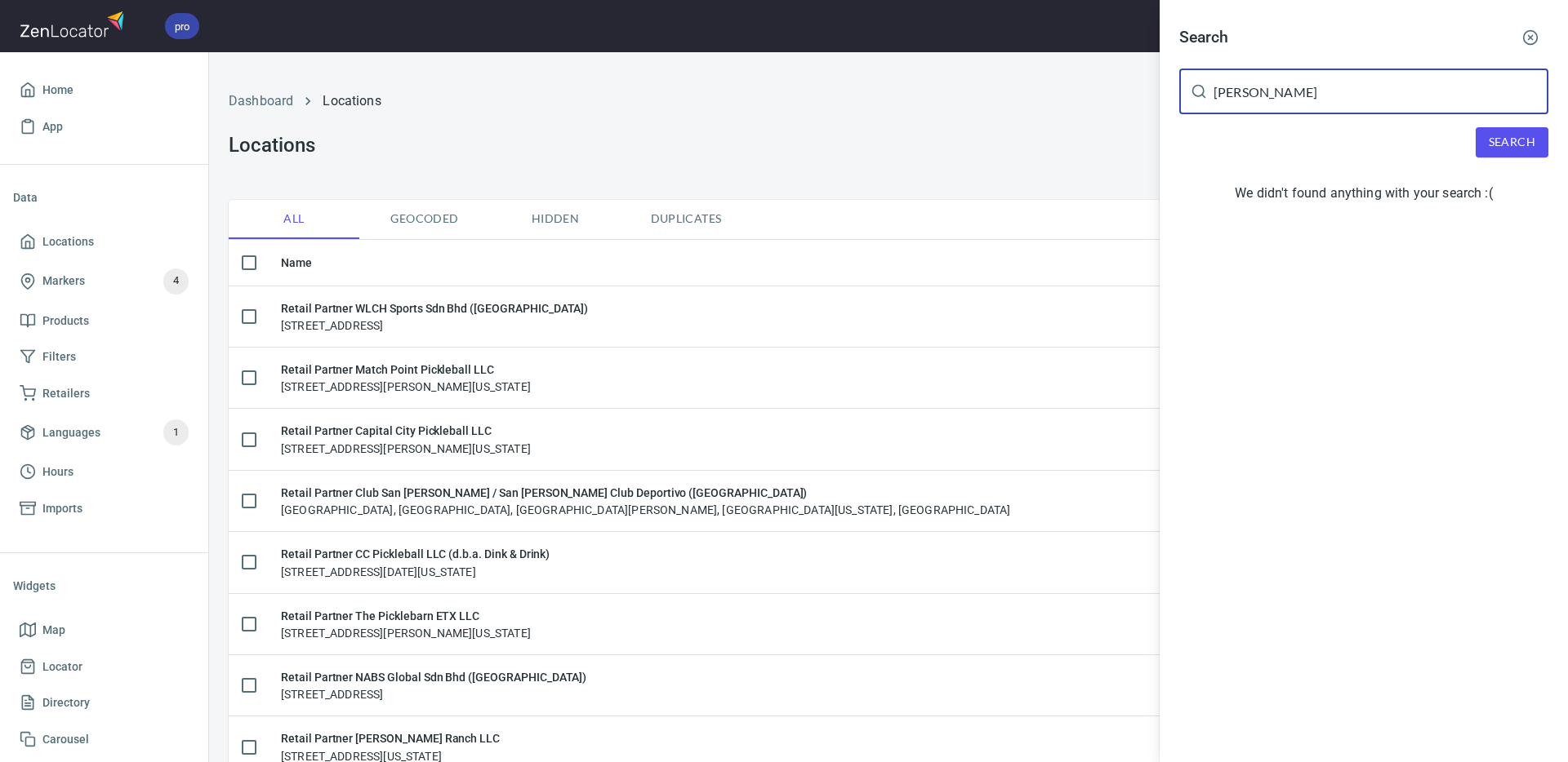
drag, startPoint x: 1310, startPoint y: 94, endPoint x: 1345, endPoint y: 119, distance: 43.0
click at [1192, 94] on div "[PERSON_NAME] ​" at bounding box center [1364, 91] width 369 height 46
paste input "[PERSON_NAME]"
type input "[PERSON_NAME]"
click at [1510, 148] on span "Search" at bounding box center [1512, 143] width 47 height 20
